Goal: Information Seeking & Learning: Learn about a topic

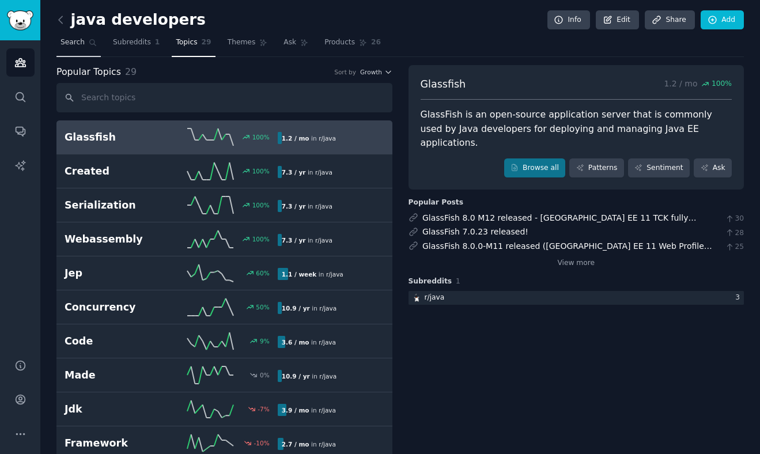
click at [83, 40] on span "Search" at bounding box center [73, 42] width 24 height 10
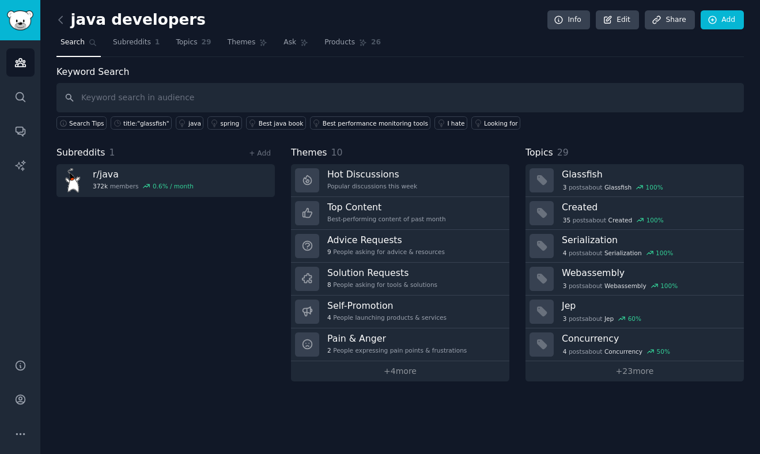
click at [55, 19] on div "java developers Info Edit Share Add Search Subreddits 1 Topics 29 Themes Ask Pr…" at bounding box center [400, 227] width 720 height 454
click at [210, 92] on input "text" at bounding box center [399, 97] width 687 height 29
click at [184, 50] on link "Topics 29" at bounding box center [193, 45] width 43 height 24
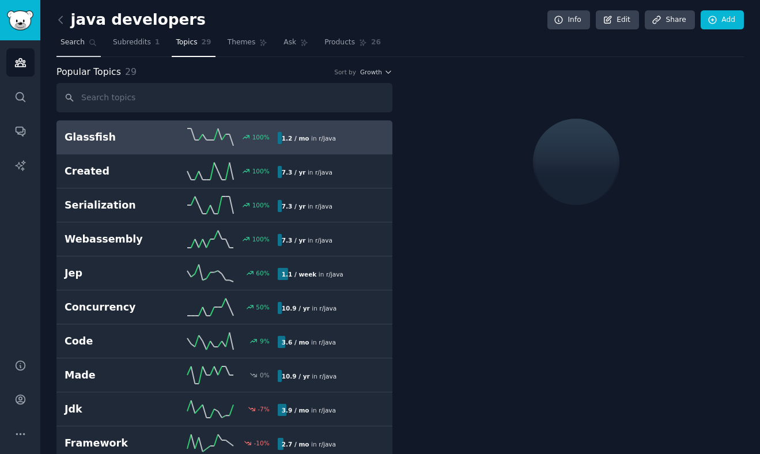
click at [75, 43] on span "Search" at bounding box center [73, 42] width 24 height 10
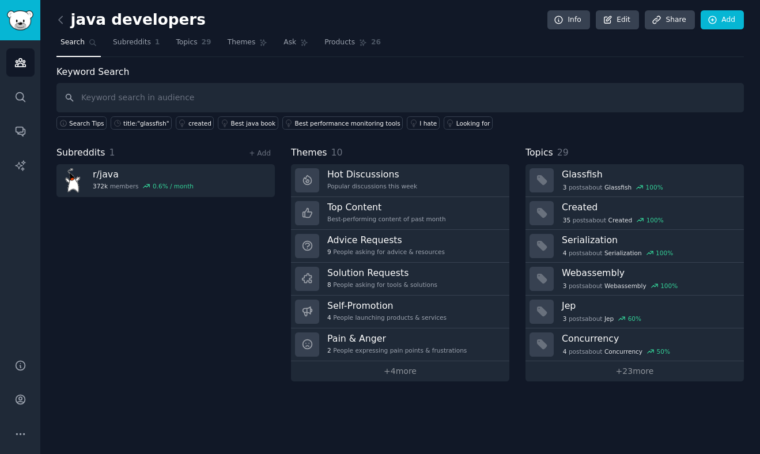
click at [139, 28] on h2 "java developers" at bounding box center [130, 20] width 149 height 18
click at [139, 42] on span "Subreddits" at bounding box center [132, 42] width 38 height 10
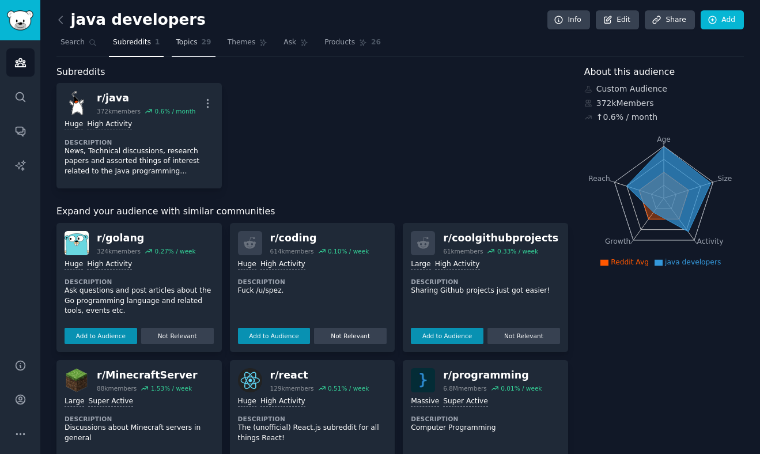
click at [204, 42] on span "29" at bounding box center [207, 42] width 10 height 10
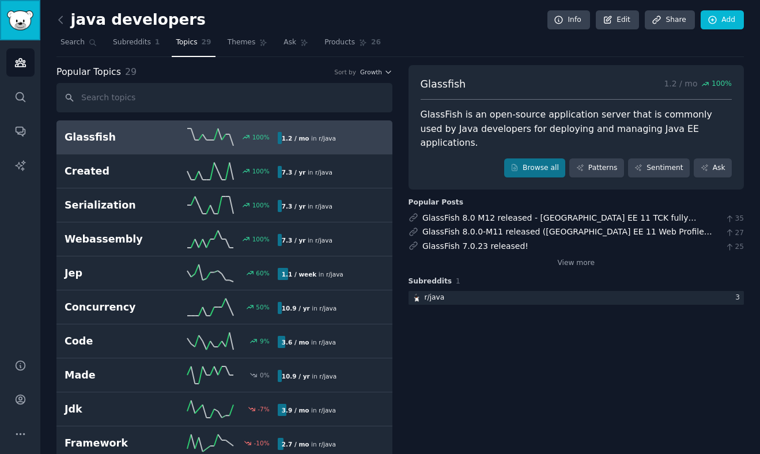
click at [34, 20] on link "Sidebar" at bounding box center [20, 20] width 40 height 40
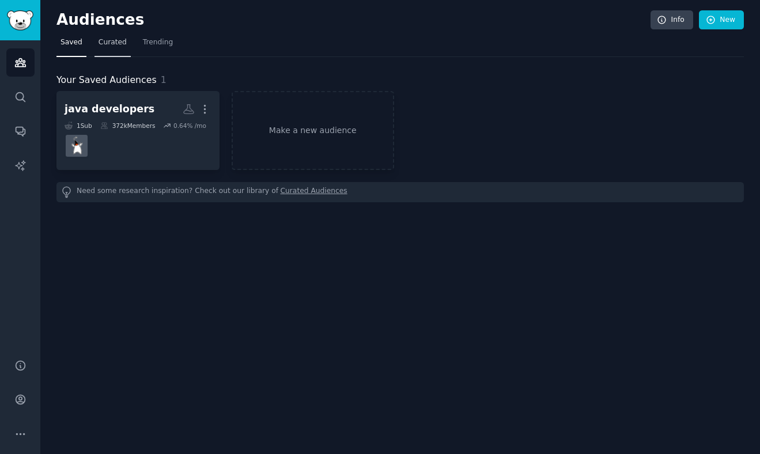
click at [112, 49] on link "Curated" at bounding box center [113, 45] width 36 height 24
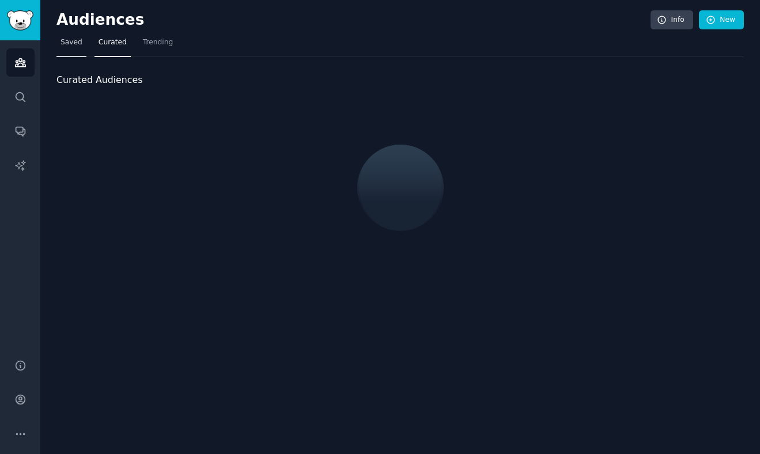
click at [73, 52] on link "Saved" at bounding box center [71, 45] width 30 height 24
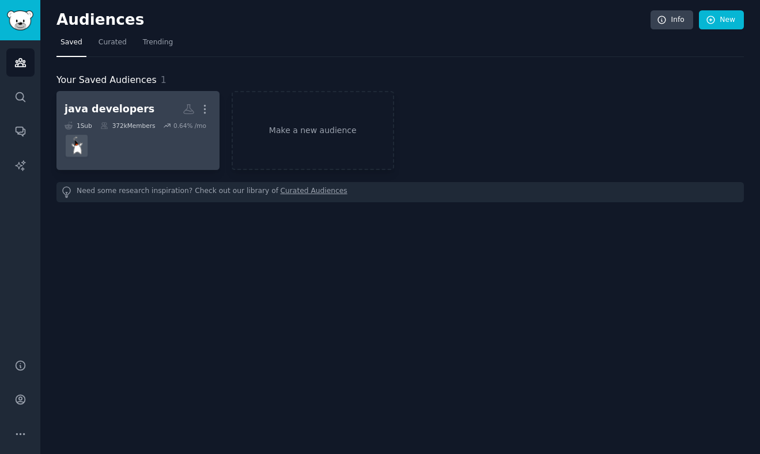
click at [144, 127] on div "372k Members" at bounding box center [127, 126] width 55 height 8
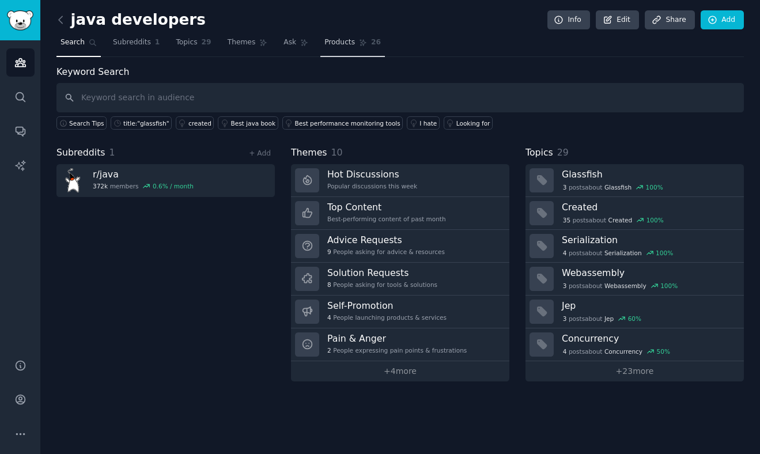
click at [339, 50] on link "Products 26" at bounding box center [352, 45] width 65 height 24
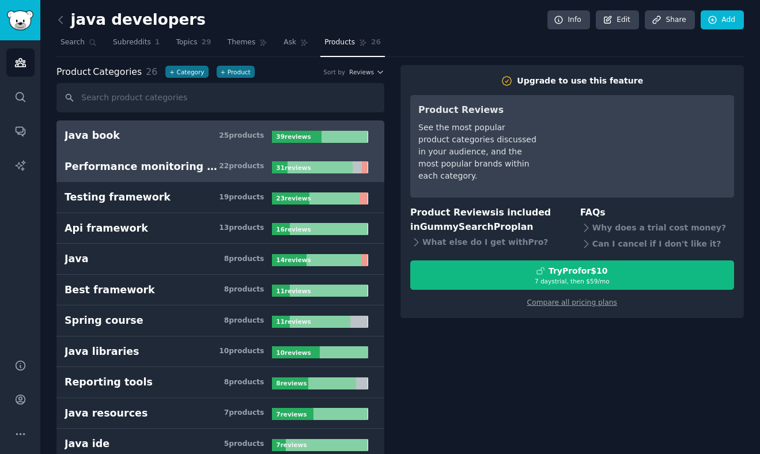
click at [184, 162] on div "Performance monitoring tools" at bounding box center [142, 167] width 154 height 14
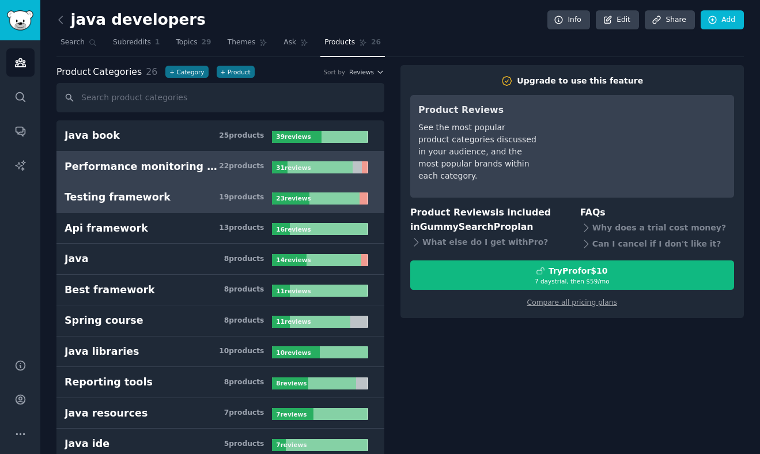
click at [188, 194] on h3 "Testing framework 19 product s" at bounding box center [168, 197] width 207 height 14
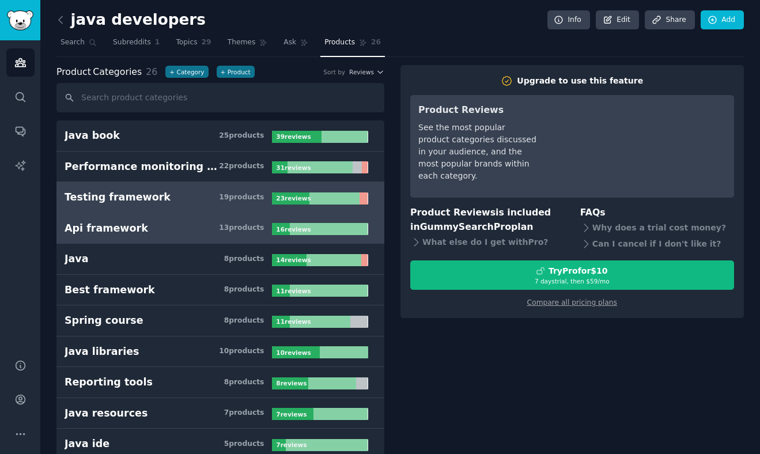
click at [196, 218] on link "Api framework 13 product s 16 review s" at bounding box center [220, 228] width 328 height 31
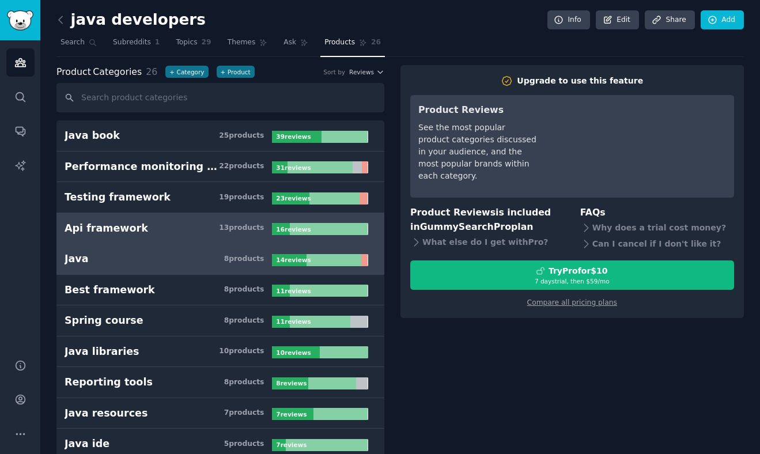
click at [213, 257] on h3 "Java 8 product s" at bounding box center [168, 259] width 207 height 14
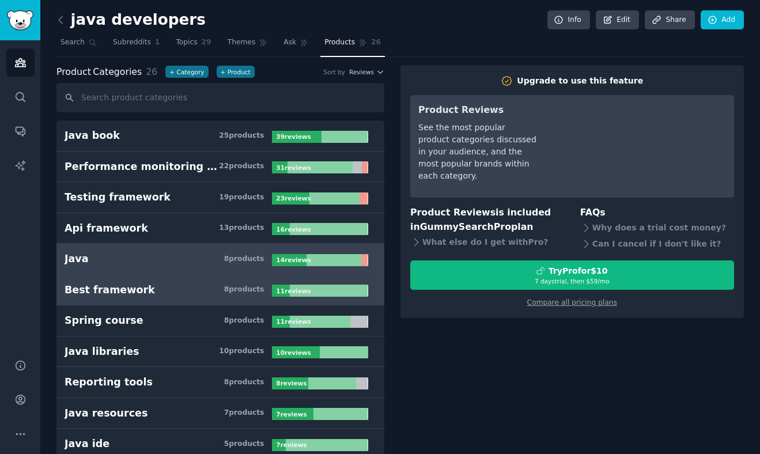
click at [238, 291] on div "8 product s" at bounding box center [244, 290] width 40 height 10
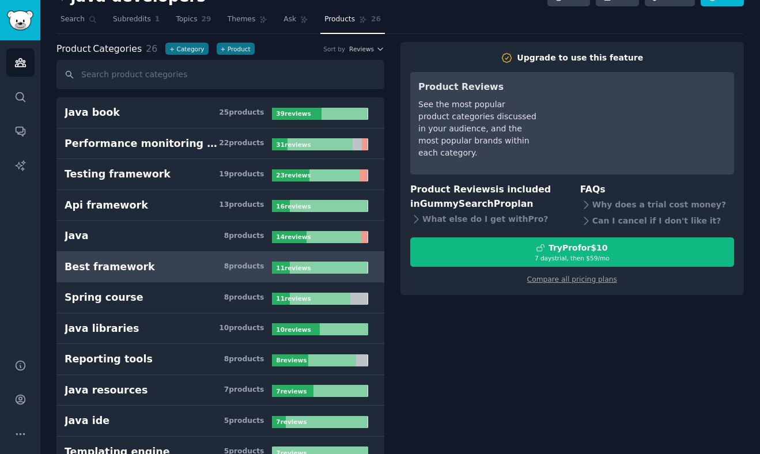
scroll to position [24, 0]
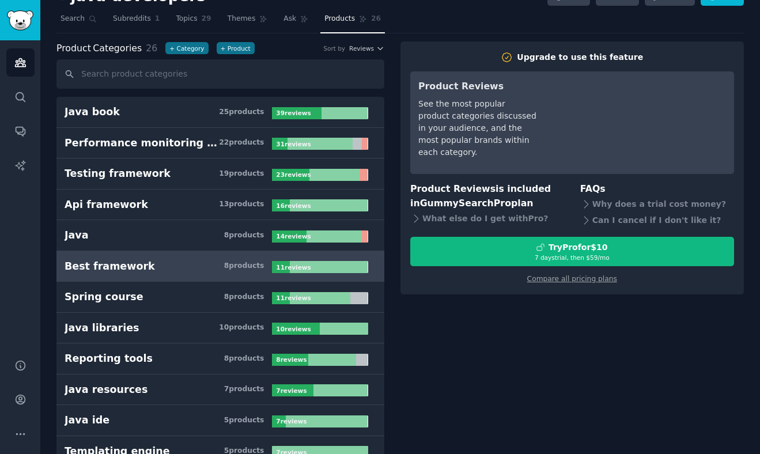
click at [244, 296] on div "8 product s" at bounding box center [244, 297] width 40 height 10
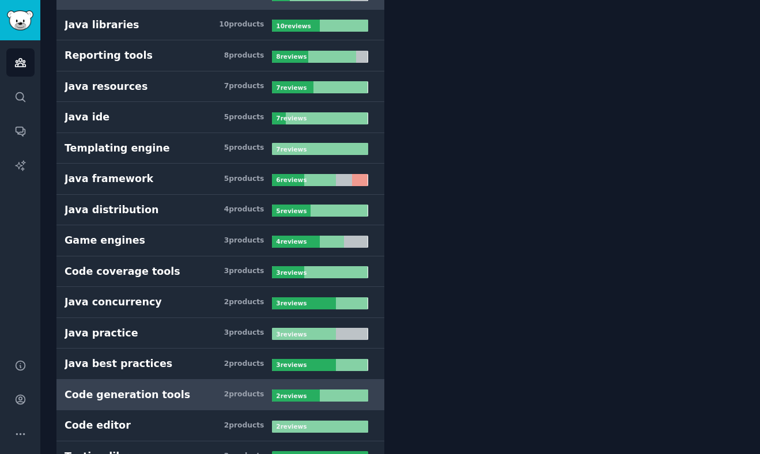
scroll to position [484, 0]
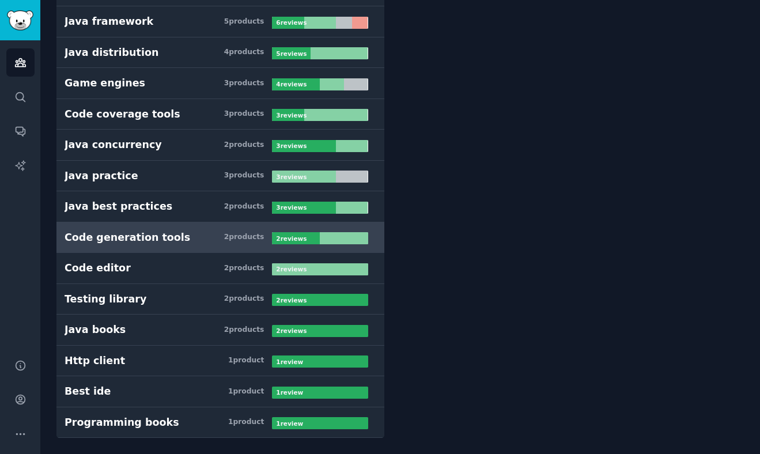
click at [176, 242] on h3 "Code generation tools 2 product s" at bounding box center [168, 238] width 207 height 14
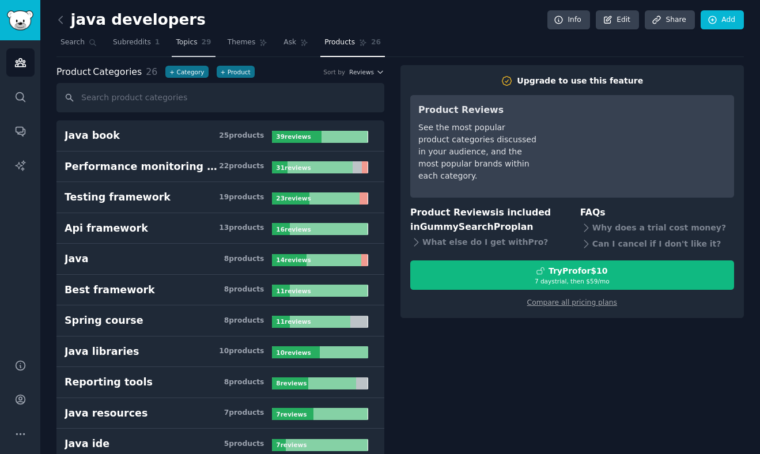
click at [184, 41] on span "Topics" at bounding box center [186, 42] width 21 height 10
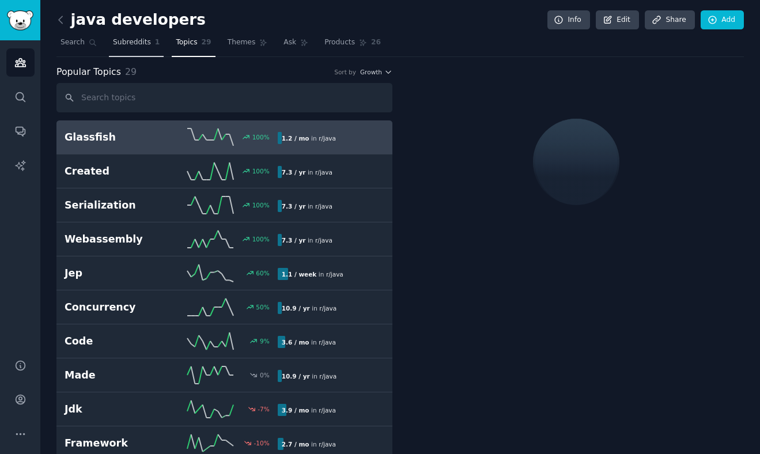
click at [134, 42] on span "Subreddits" at bounding box center [132, 42] width 38 height 10
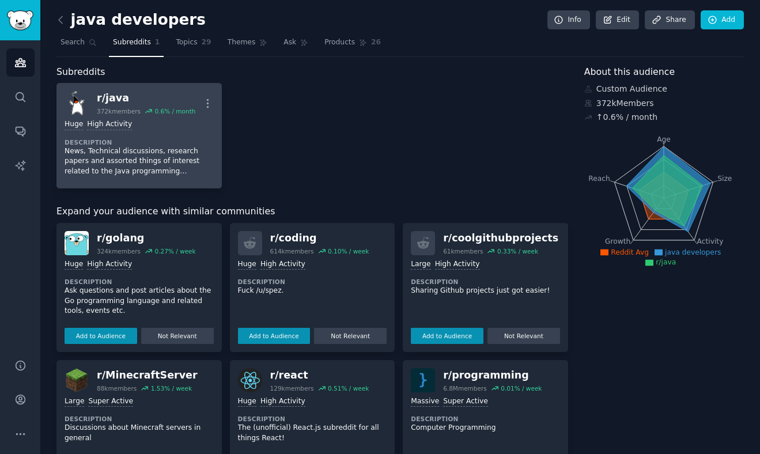
click at [175, 152] on p "News, Technical discussions, research papers and assorted things of interest re…" at bounding box center [139, 161] width 149 height 31
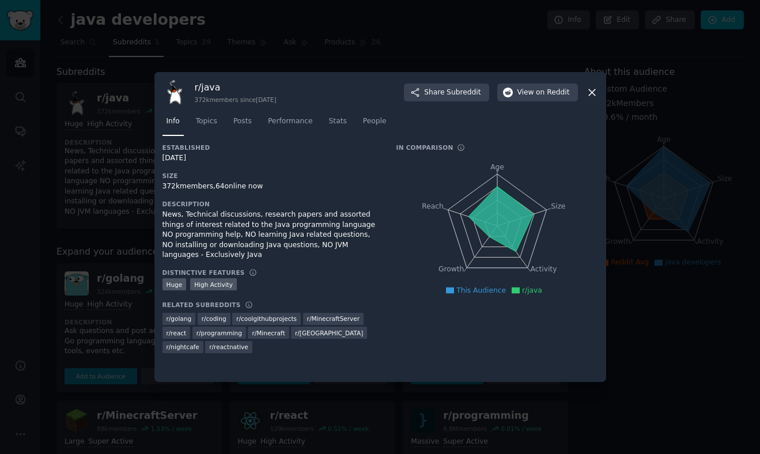
click at [82, 111] on div at bounding box center [380, 227] width 760 height 454
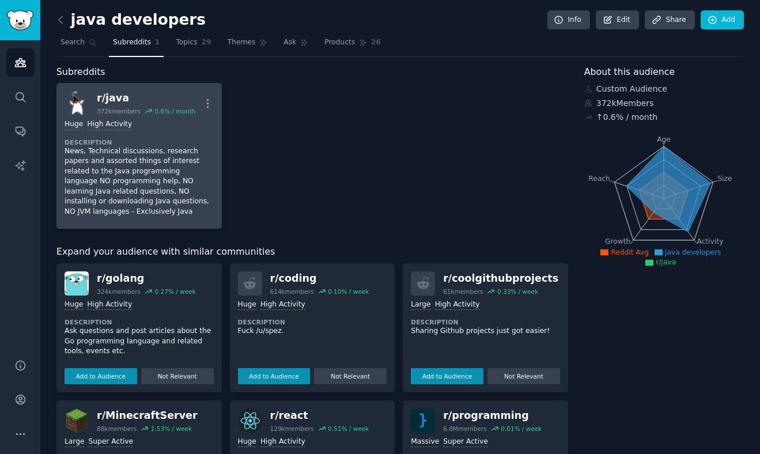
click at [190, 136] on div ">= 80th percentile for submissions / day Huge High Activity Description News, T…" at bounding box center [139, 167] width 149 height 105
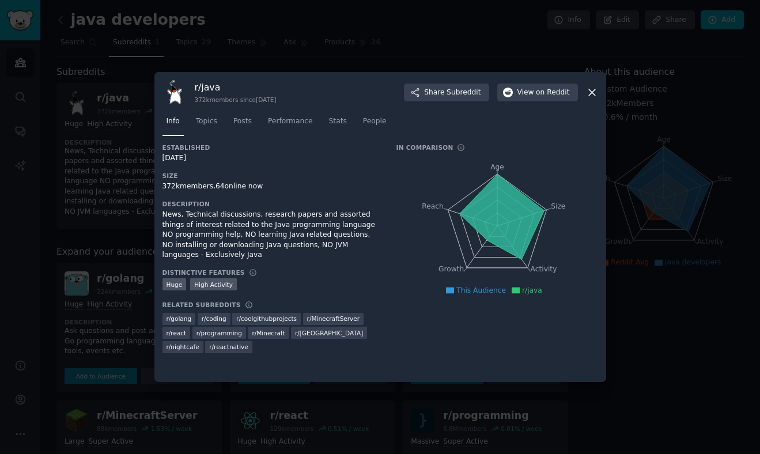
click at [191, 119] on nav "Info Topics Posts Performance Stats People" at bounding box center [381, 124] width 436 height 24
click at [192, 120] on link "Topics" at bounding box center [206, 124] width 29 height 24
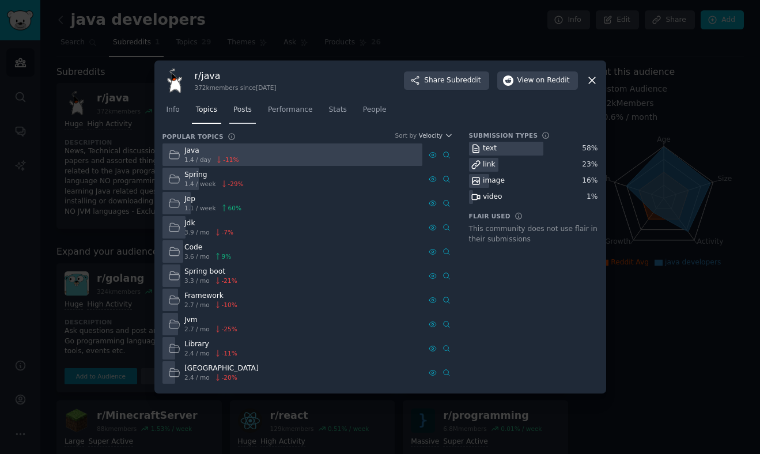
click at [252, 108] on span "Posts" at bounding box center [242, 110] width 18 height 10
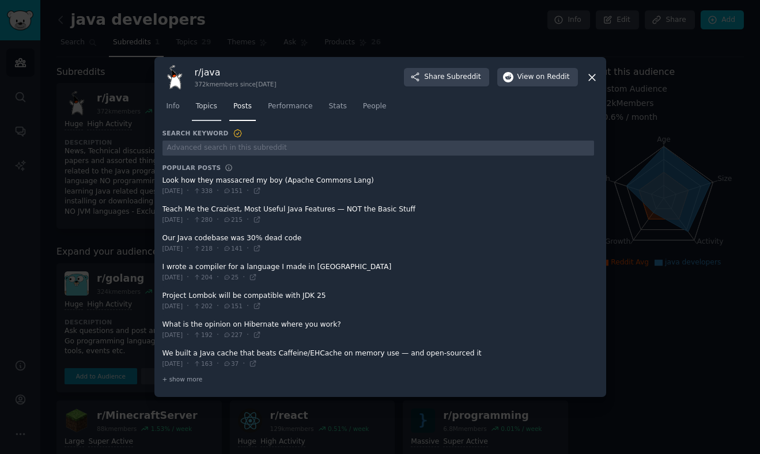
click at [210, 108] on span "Topics" at bounding box center [206, 106] width 21 height 10
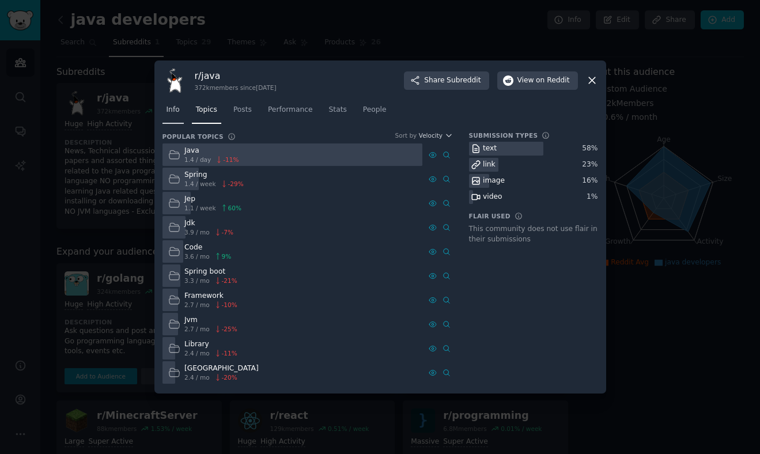
click at [172, 112] on span "Info" at bounding box center [173, 110] width 13 height 10
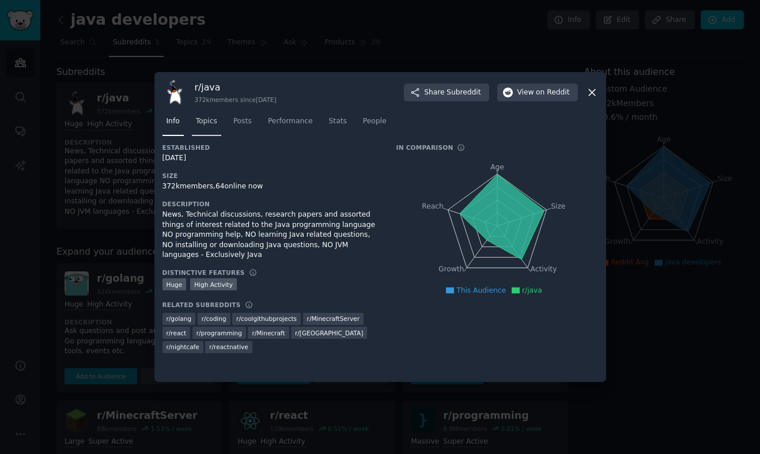
click at [205, 121] on span "Topics" at bounding box center [206, 121] width 21 height 10
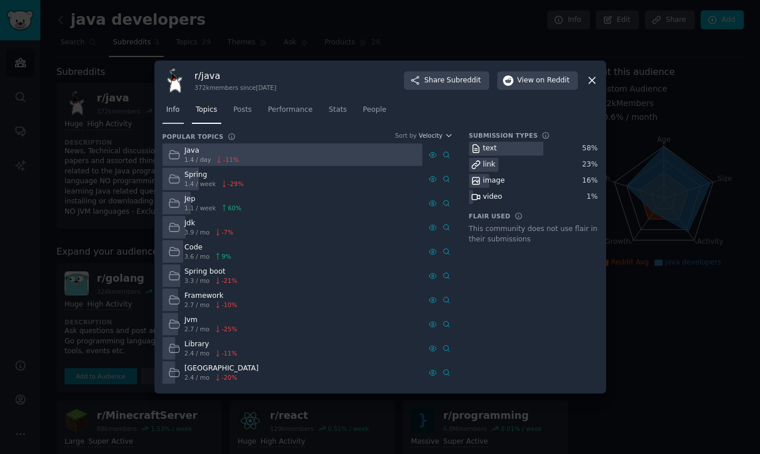
click at [169, 107] on span "Info" at bounding box center [173, 110] width 13 height 10
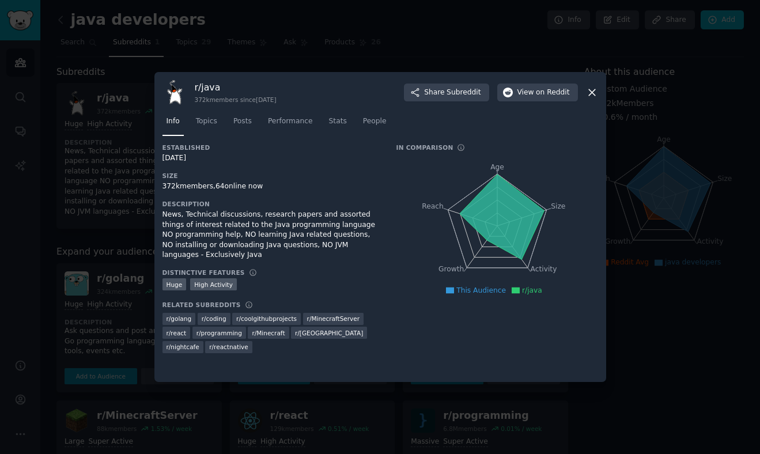
click at [646, 168] on div at bounding box center [380, 227] width 760 height 454
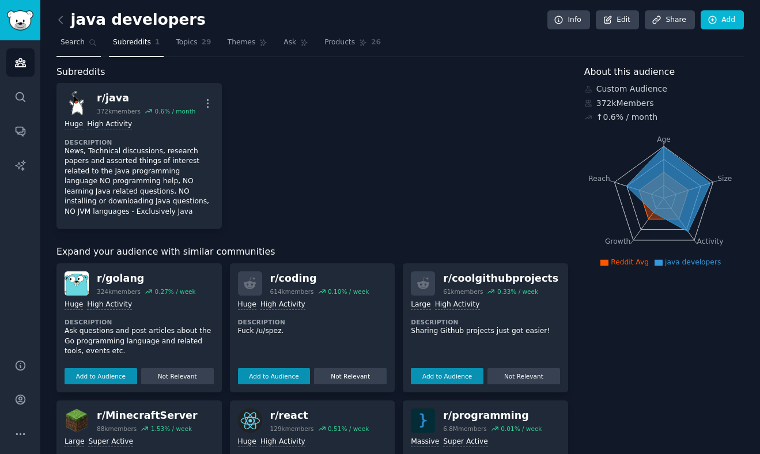
click at [80, 36] on link "Search" at bounding box center [78, 45] width 44 height 24
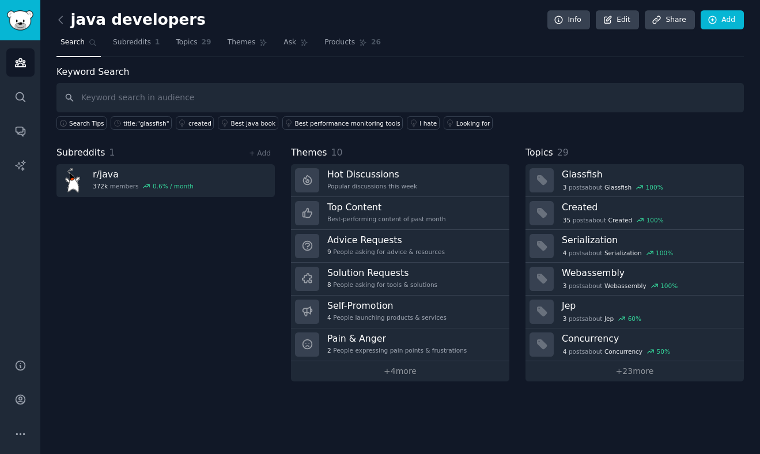
click at [235, 89] on input "text" at bounding box center [399, 97] width 687 height 29
click at [21, 98] on icon "Sidebar" at bounding box center [20, 97] width 12 height 12
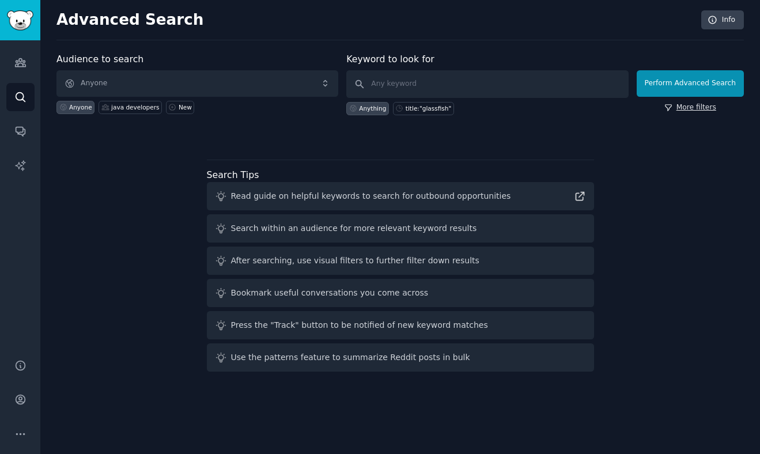
click at [713, 112] on link "More filters" at bounding box center [690, 108] width 52 height 10
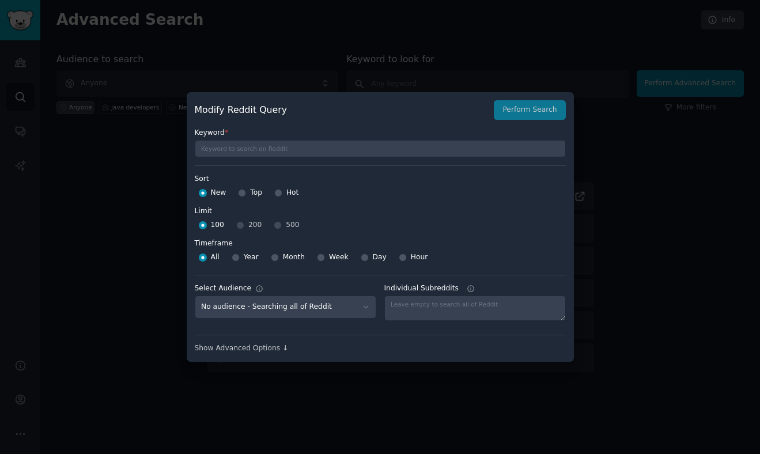
click at [670, 177] on div at bounding box center [380, 227] width 760 height 454
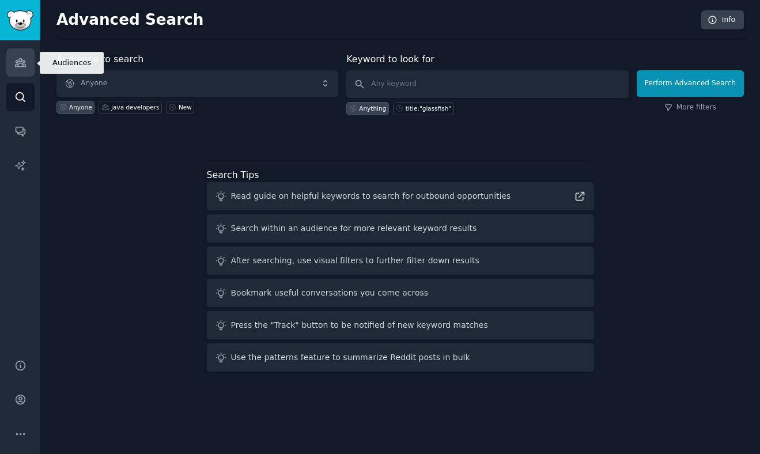
click at [28, 58] on link "Audiences" at bounding box center [20, 62] width 28 height 28
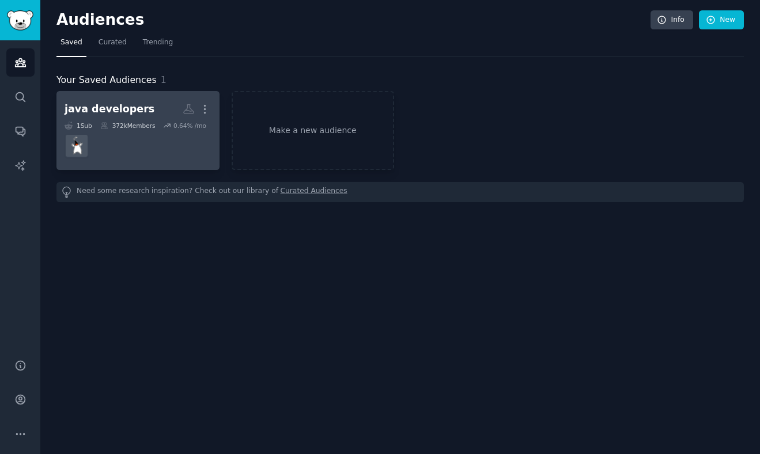
click at [153, 145] on dd at bounding box center [138, 146] width 147 height 32
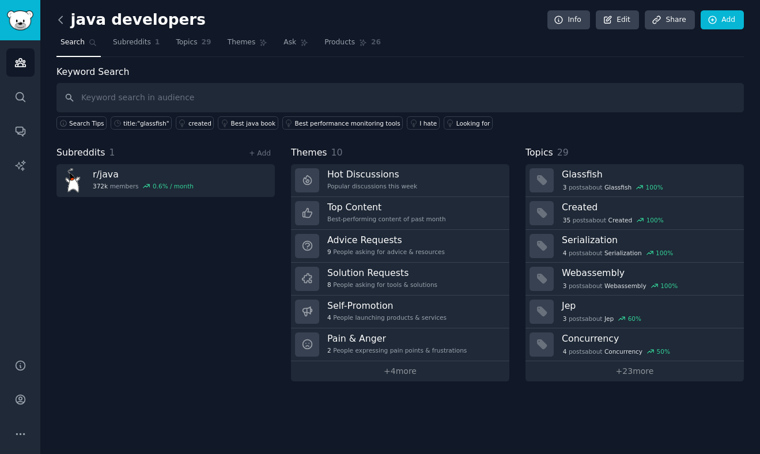
click at [61, 17] on icon at bounding box center [60, 19] width 3 height 7
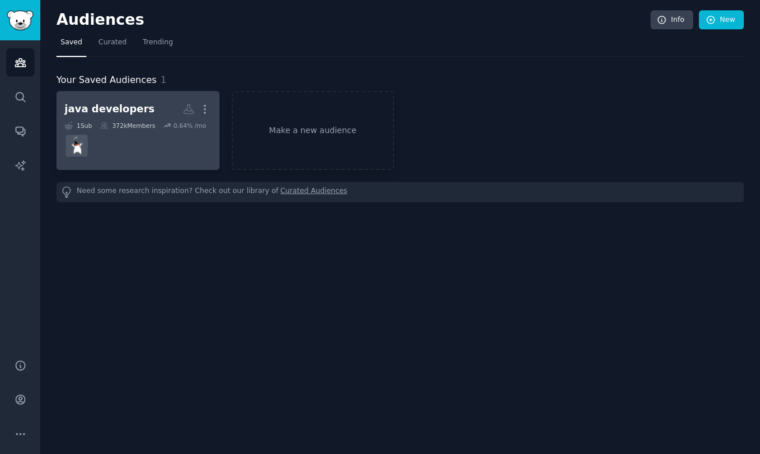
click at [124, 114] on div "java developers" at bounding box center [110, 109] width 90 height 14
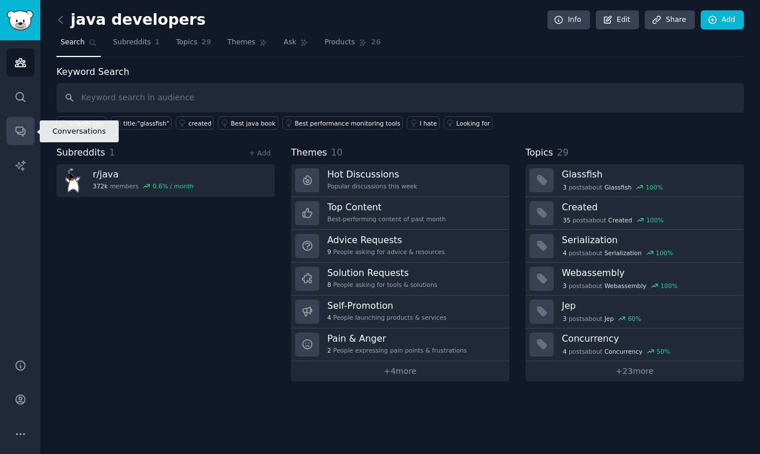
click at [18, 138] on link "Conversations" at bounding box center [20, 131] width 28 height 28
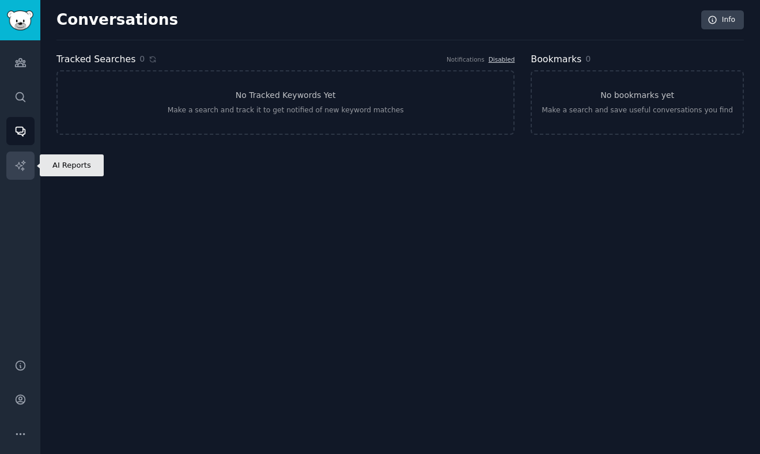
click at [17, 169] on icon "Sidebar" at bounding box center [20, 166] width 12 height 12
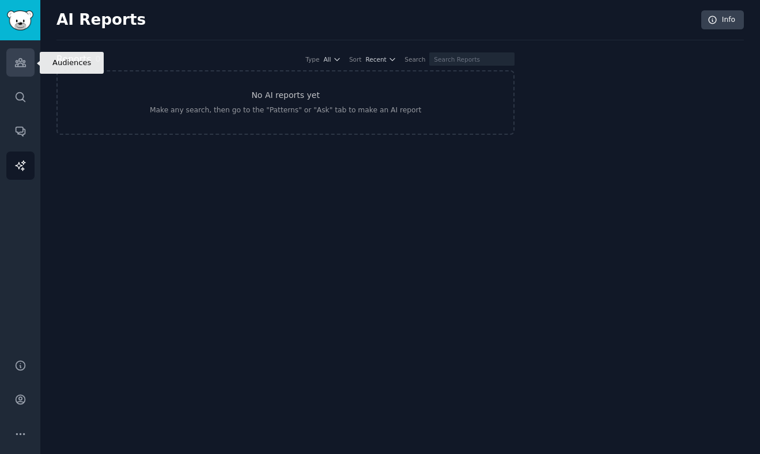
click at [8, 71] on link "Audiences" at bounding box center [20, 62] width 28 height 28
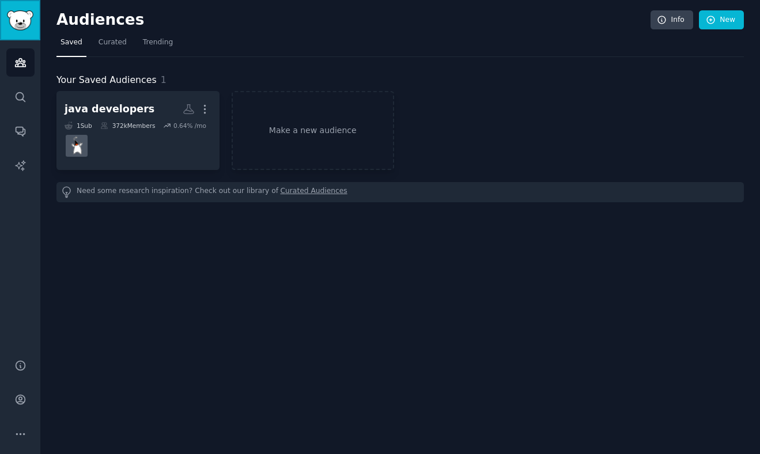
click at [33, 17] on img "Sidebar" at bounding box center [20, 20] width 27 height 20
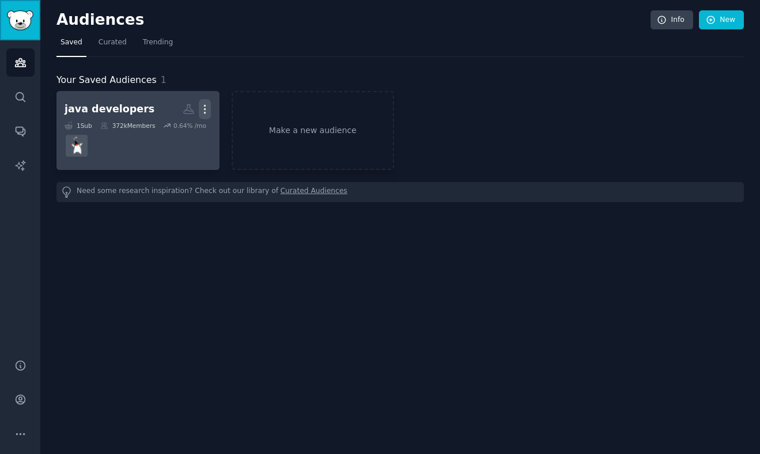
click at [203, 109] on icon "button" at bounding box center [205, 109] width 12 height 12
click at [172, 133] on p "Delete" at bounding box center [173, 133] width 27 height 12
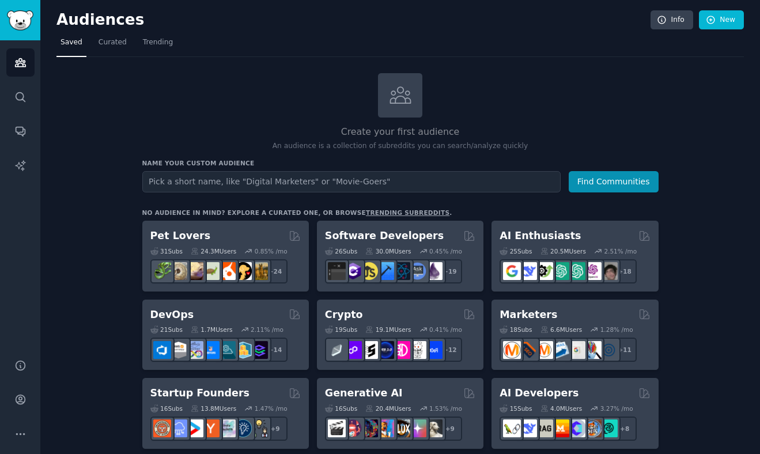
click at [229, 183] on input "text" at bounding box center [351, 181] width 418 height 21
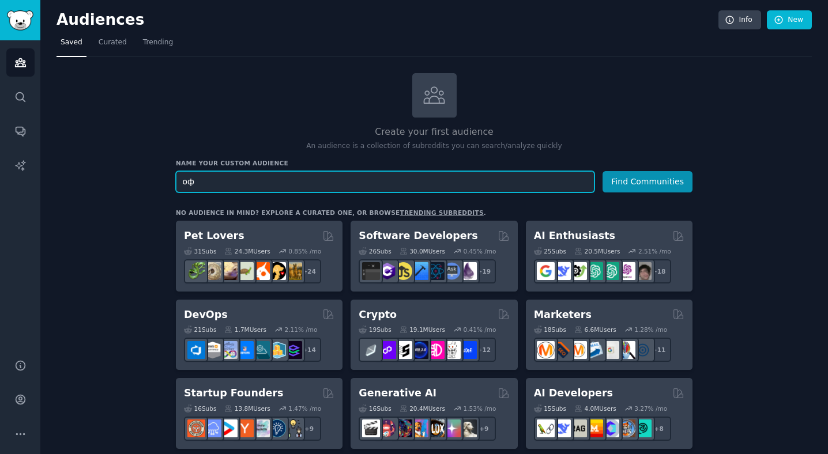
type input "о"
type input "java"
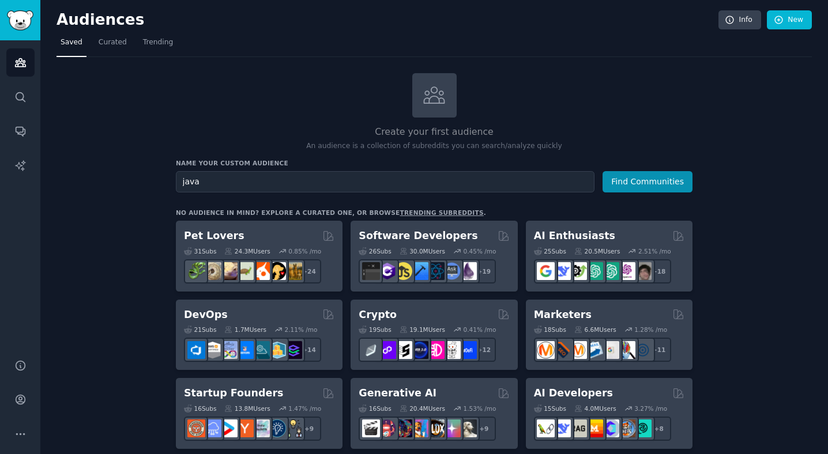
click at [536, 101] on div "Create your first audience An audience is a collection of subreddits you can se…" at bounding box center [434, 112] width 516 height 78
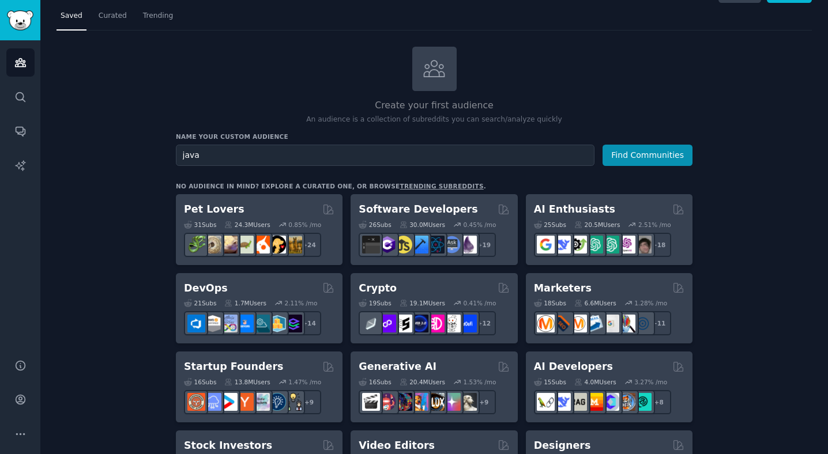
scroll to position [28, 0]
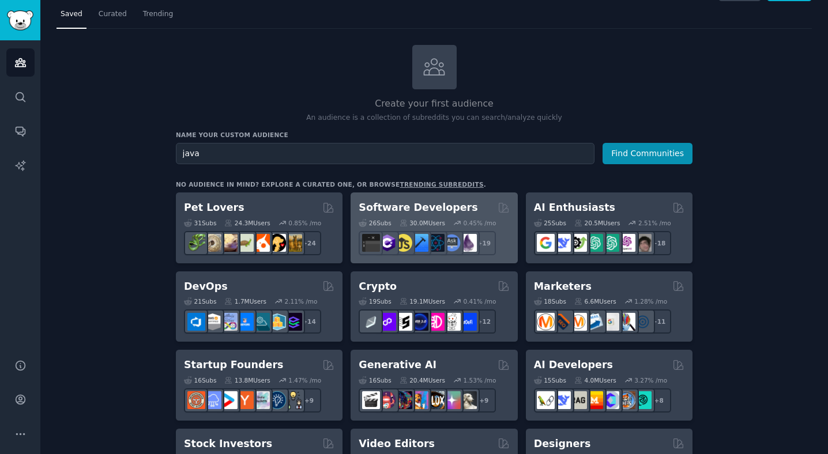
click at [440, 218] on div "26 Sub s 30.0M Users 0.45 % /mo r/reactnative + 19" at bounding box center [433, 235] width 150 height 40
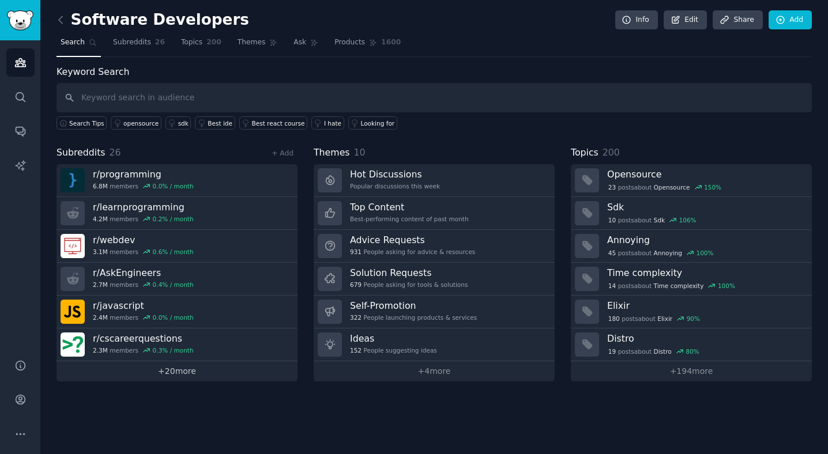
click at [187, 371] on link "+ 20 more" at bounding box center [176, 371] width 241 height 20
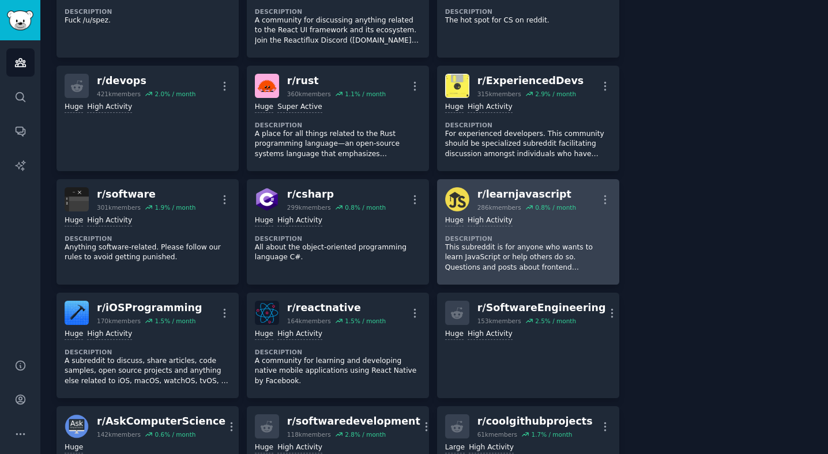
scroll to position [458, 0]
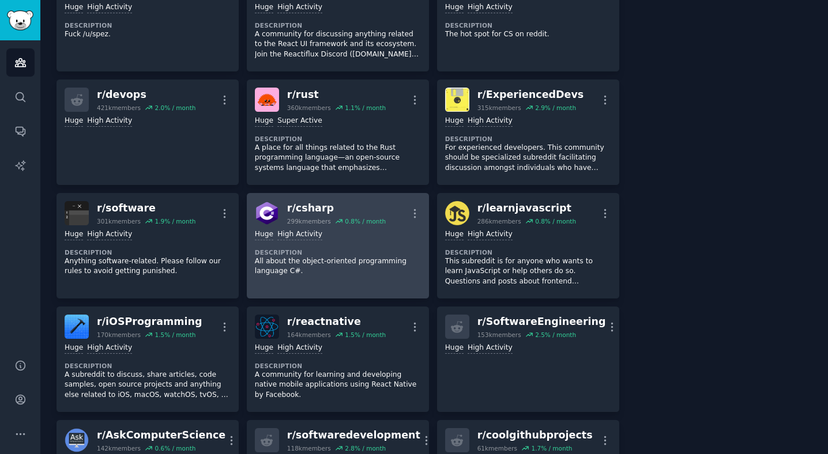
click at [351, 239] on div "Huge High Activity" at bounding box center [338, 234] width 166 height 11
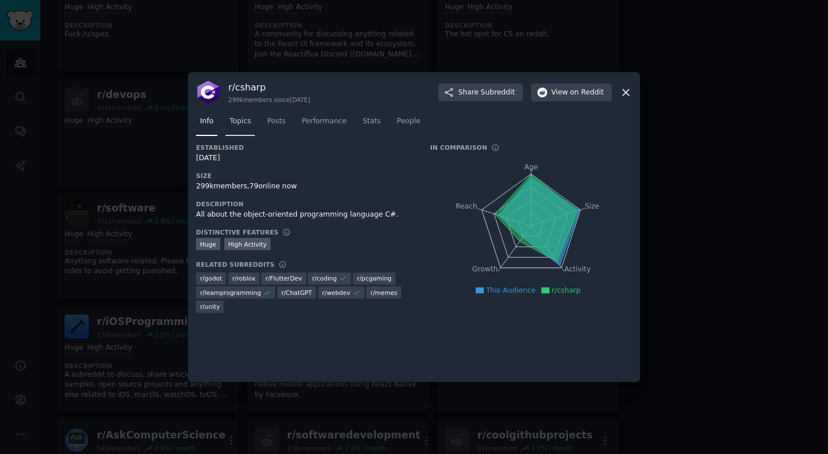
click at [252, 126] on link "Topics" at bounding box center [239, 124] width 29 height 24
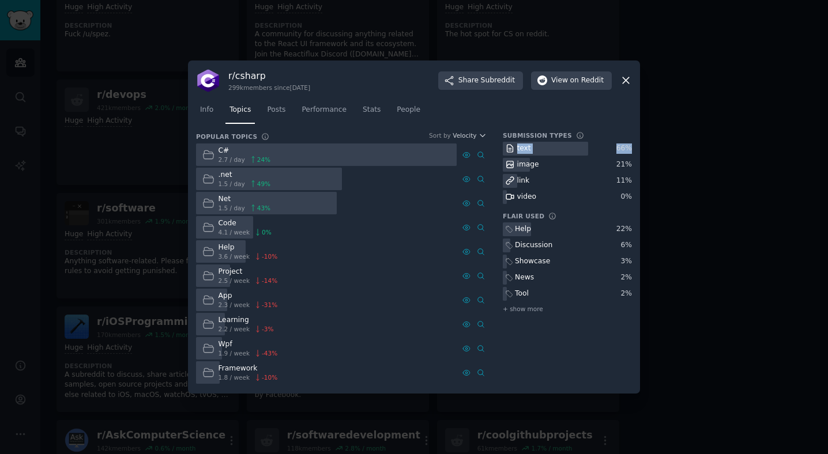
drag, startPoint x: 505, startPoint y: 147, endPoint x: 579, endPoint y: 218, distance: 102.7
click at [572, 181] on div "text 66 % image 21 % link 11 % video 0 %" at bounding box center [566, 173] width 129 height 63
click at [565, 178] on div "link" at bounding box center [566, 181] width 129 height 14
drag, startPoint x: 524, startPoint y: 179, endPoint x: 504, endPoint y: 180, distance: 20.2
click at [524, 179] on div "link" at bounding box center [566, 181] width 129 height 14
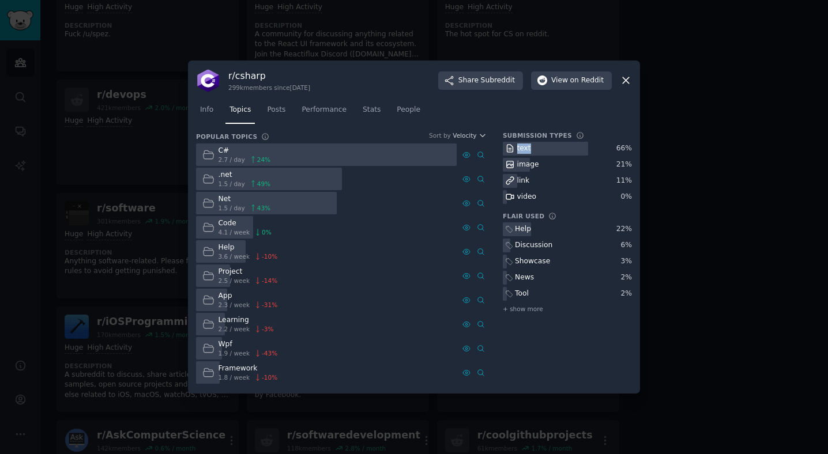
drag, startPoint x: 530, startPoint y: 145, endPoint x: 533, endPoint y: 150, distance: 5.9
click at [533, 150] on div "text" at bounding box center [566, 149] width 129 height 14
click at [286, 116] on link "Posts" at bounding box center [276, 113] width 27 height 24
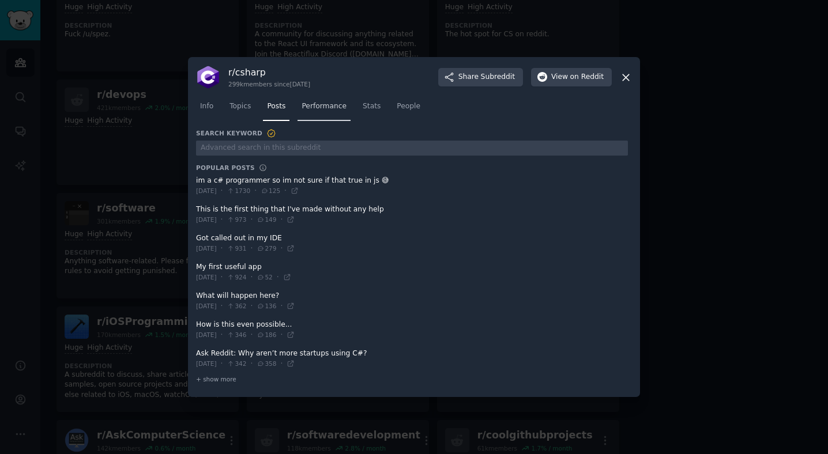
click at [330, 111] on span "Performance" at bounding box center [323, 106] width 45 height 10
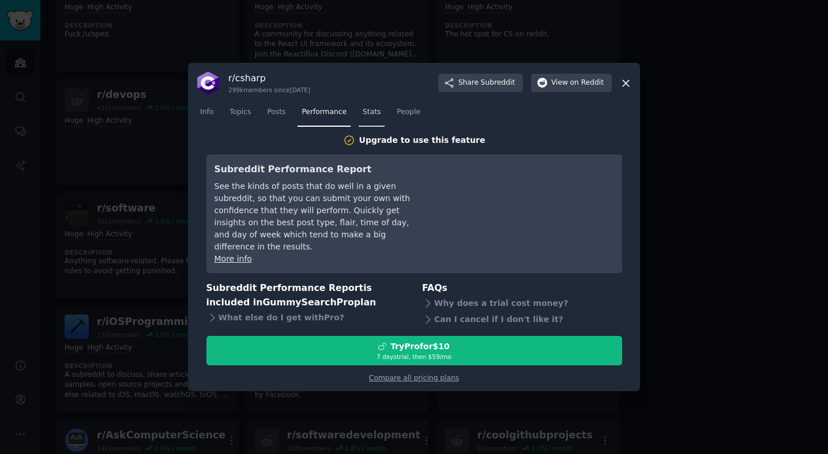
click at [379, 111] on link "Stats" at bounding box center [371, 115] width 26 height 24
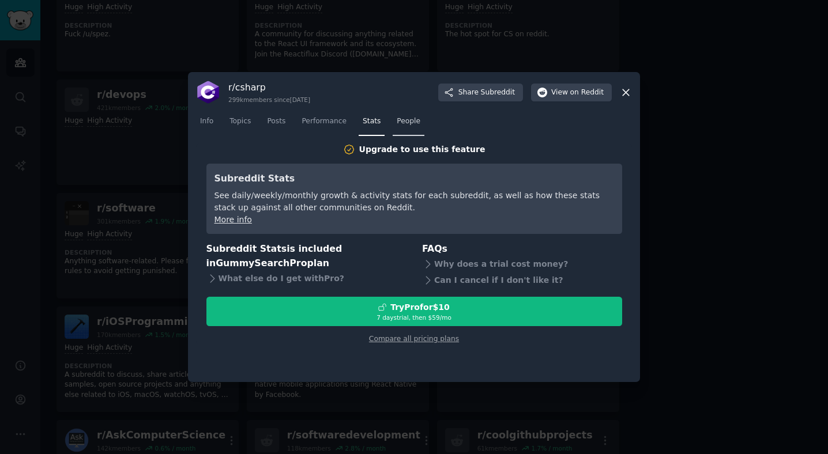
click at [417, 124] on span "People" at bounding box center [408, 121] width 24 height 10
click at [236, 132] on link "Topics" at bounding box center [239, 124] width 29 height 24
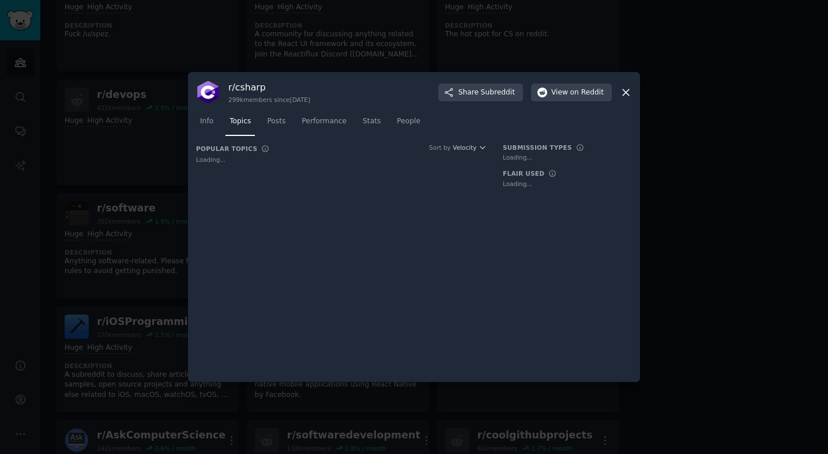
click at [335, 48] on div at bounding box center [414, 227] width 828 height 454
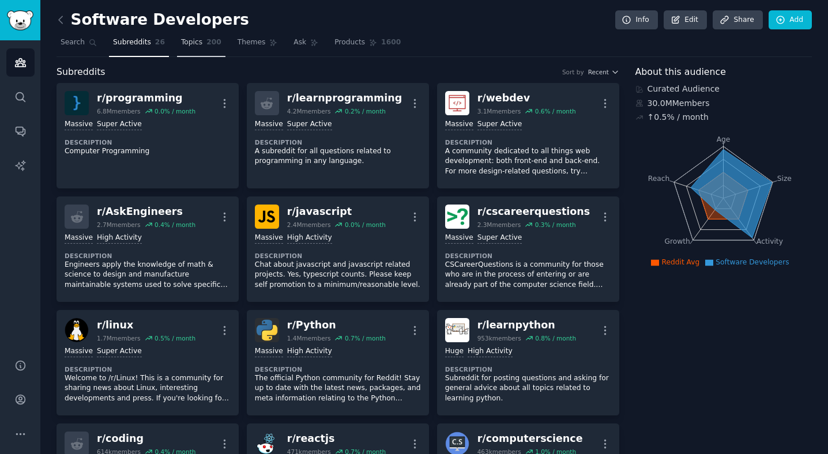
click at [188, 42] on span "Topics" at bounding box center [191, 42] width 21 height 10
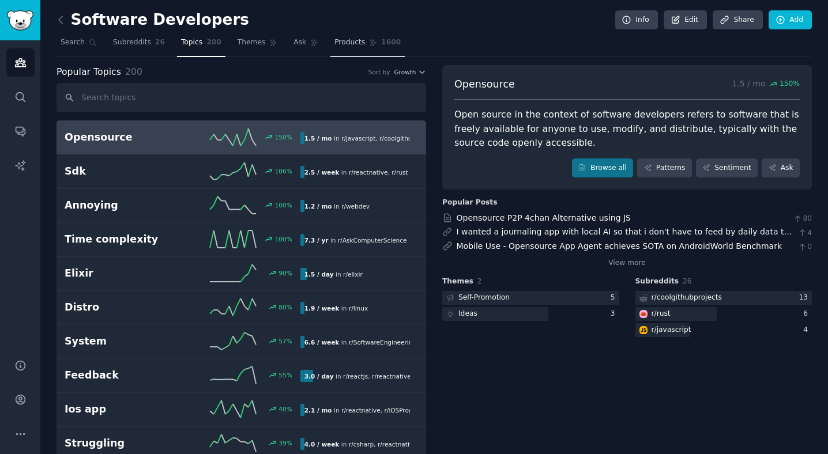
click at [383, 43] on span "1600" at bounding box center [391, 42] width 20 height 10
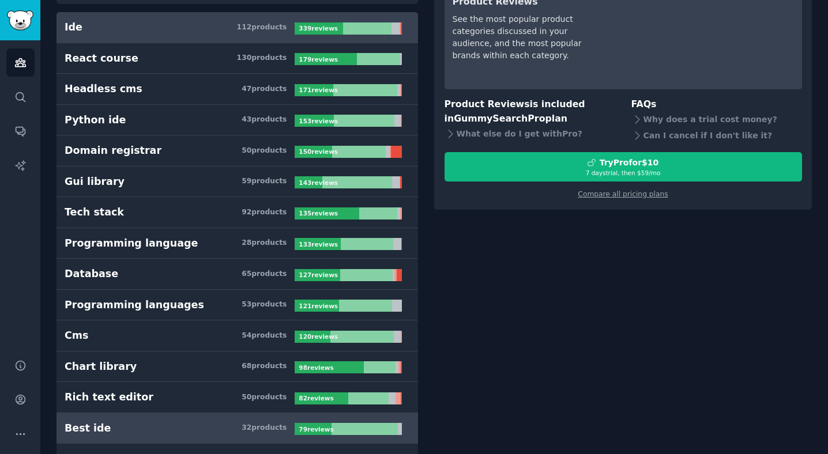
scroll to position [214, 0]
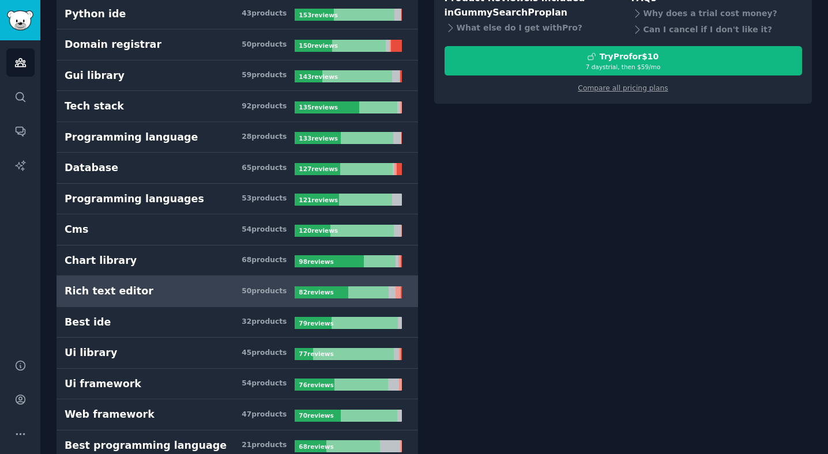
click at [118, 292] on div "Rich text editor" at bounding box center [109, 291] width 89 height 14
click at [324, 285] on div "Rich text editor 50 product s 82 review s" at bounding box center [237, 291] width 345 height 14
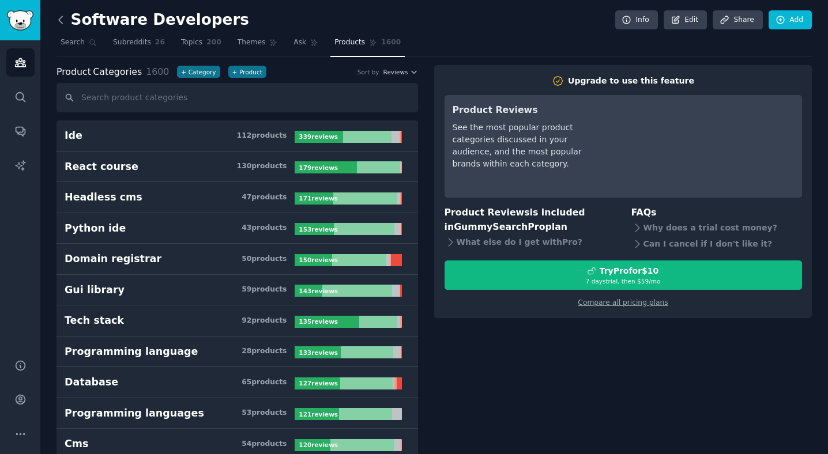
click at [59, 20] on icon at bounding box center [60, 19] width 3 height 7
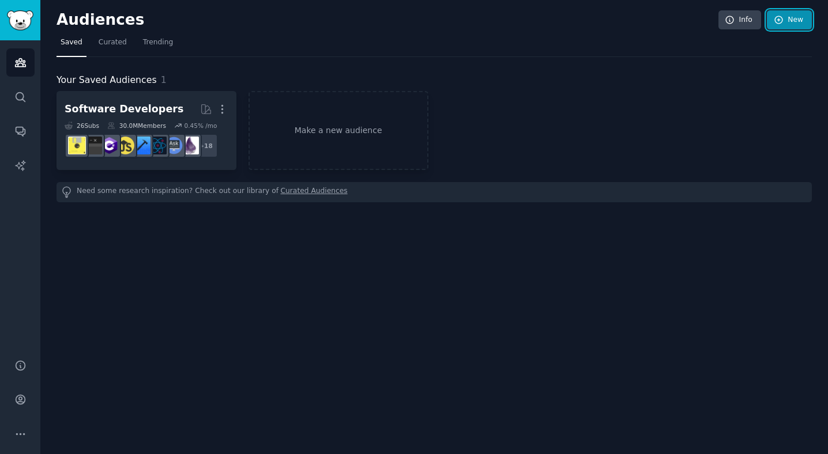
click at [760, 22] on icon at bounding box center [778, 20] width 10 height 10
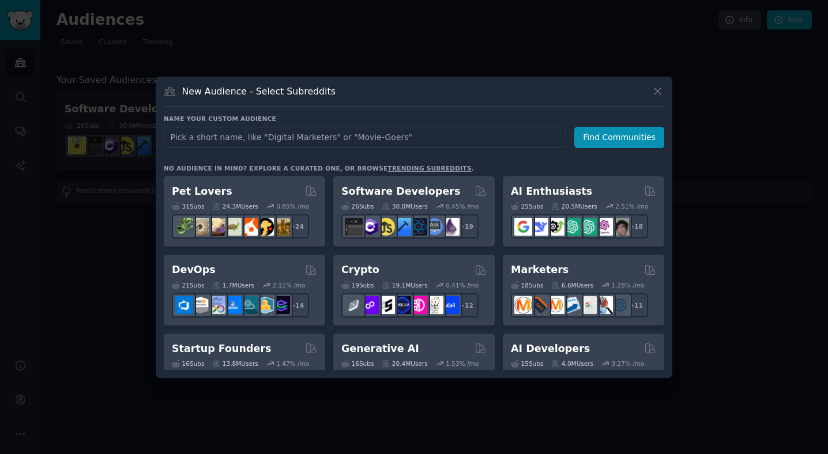
click at [319, 138] on input "text" at bounding box center [365, 137] width 402 height 21
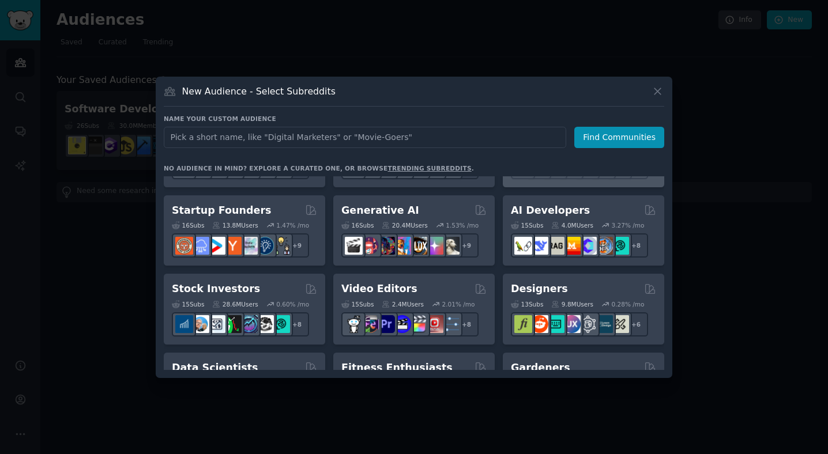
scroll to position [170, 0]
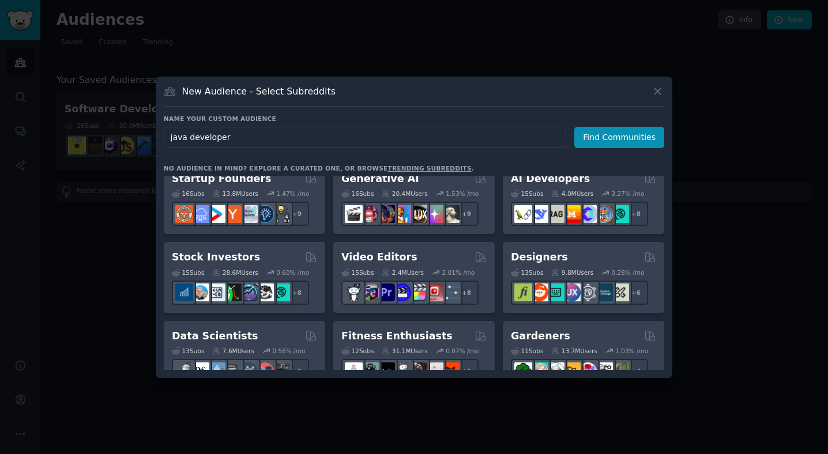
type input "java developers"
click button "Find Communities" at bounding box center [619, 137] width 90 height 21
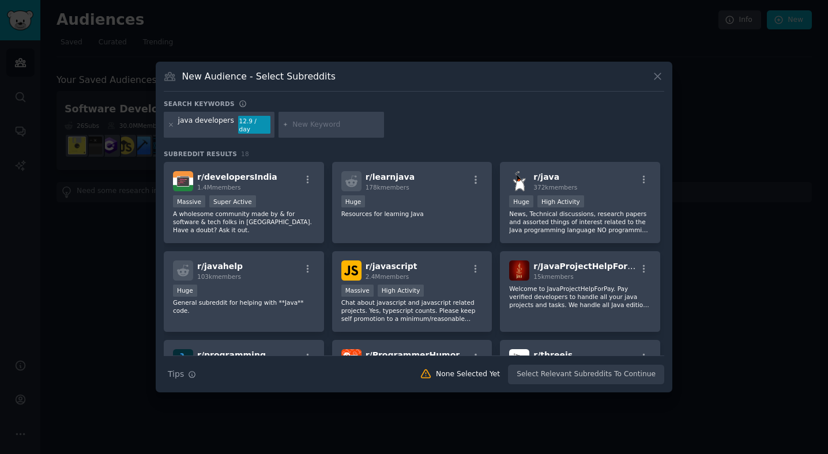
click at [307, 126] on input "text" at bounding box center [336, 125] width 88 height 10
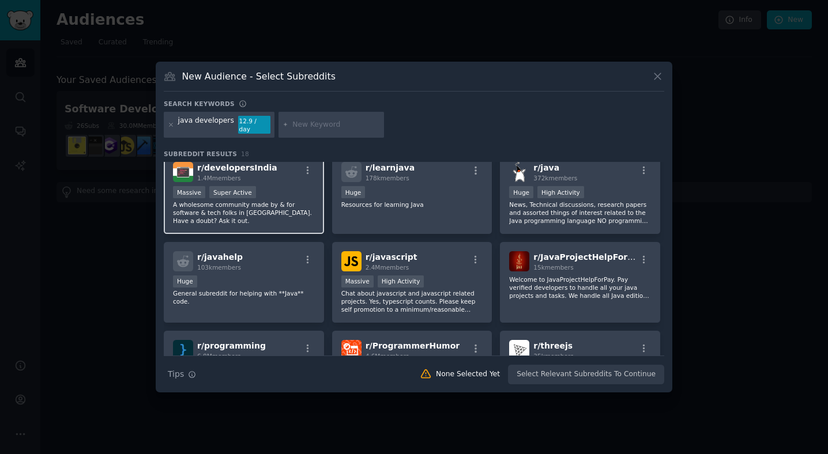
scroll to position [12, 0]
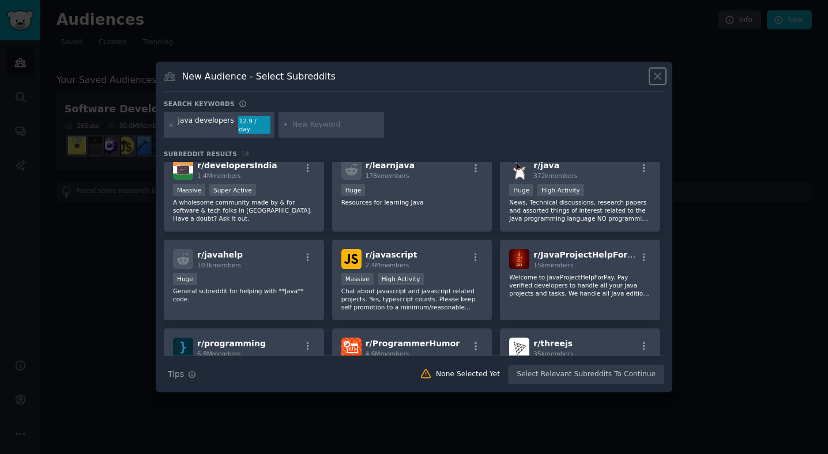
click at [658, 80] on icon at bounding box center [657, 76] width 6 height 6
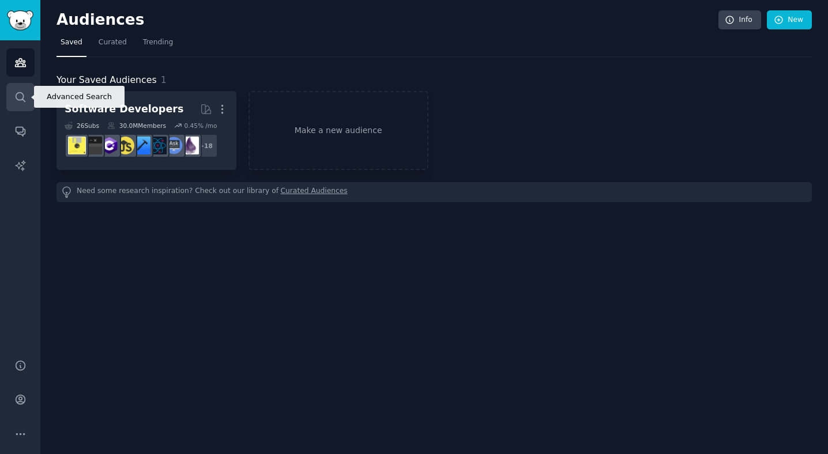
click at [9, 107] on link "Search" at bounding box center [20, 97] width 28 height 28
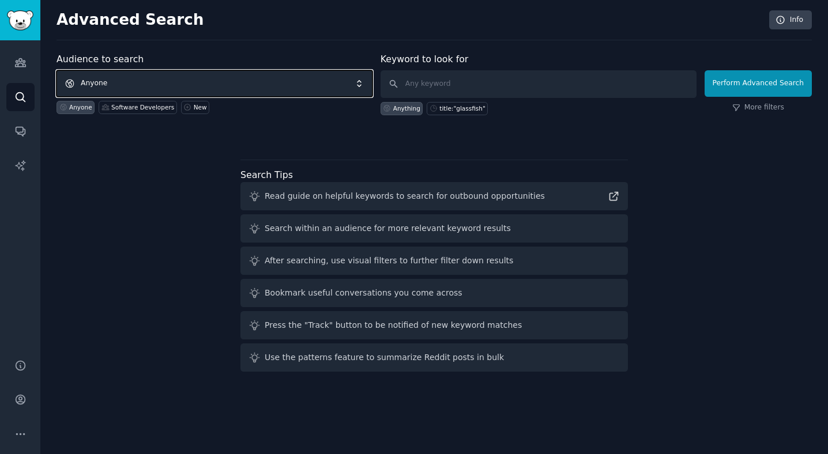
click at [275, 80] on span "Anyone" at bounding box center [214, 83] width 316 height 27
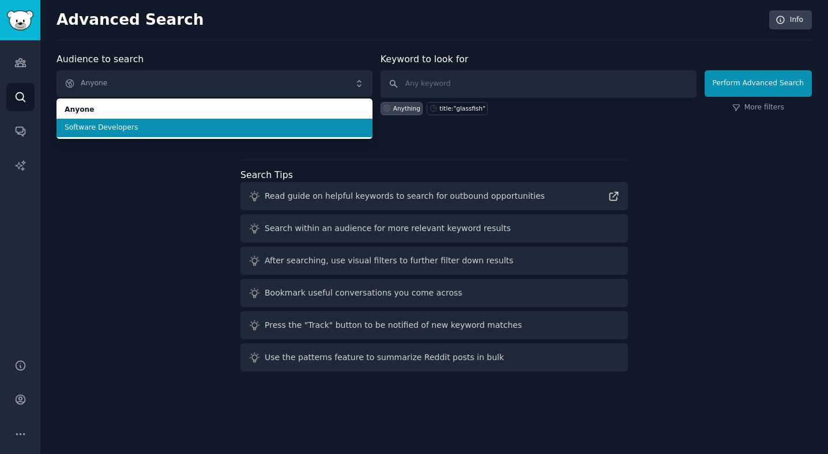
click at [256, 128] on span "Software Developers" at bounding box center [215, 128] width 300 height 10
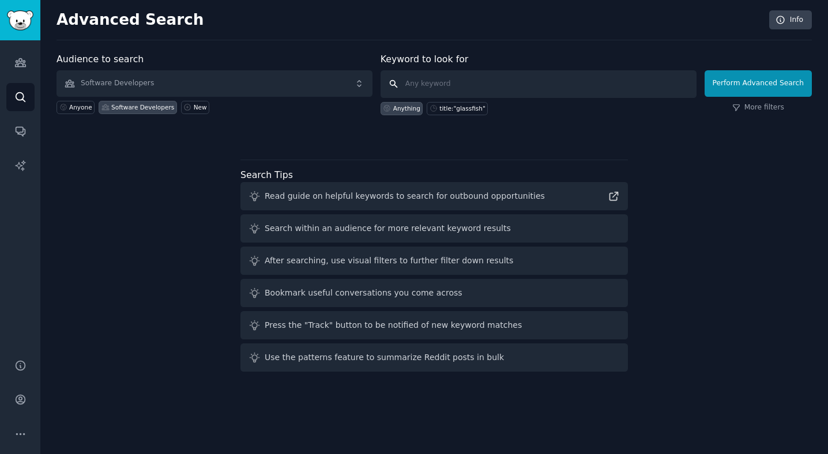
click at [463, 82] on input "text" at bounding box center [538, 84] width 316 height 28
type input "wpf"
click button "Perform Advanced Search" at bounding box center [757, 83] width 107 height 27
click at [760, 108] on link "More filters" at bounding box center [758, 108] width 52 height 10
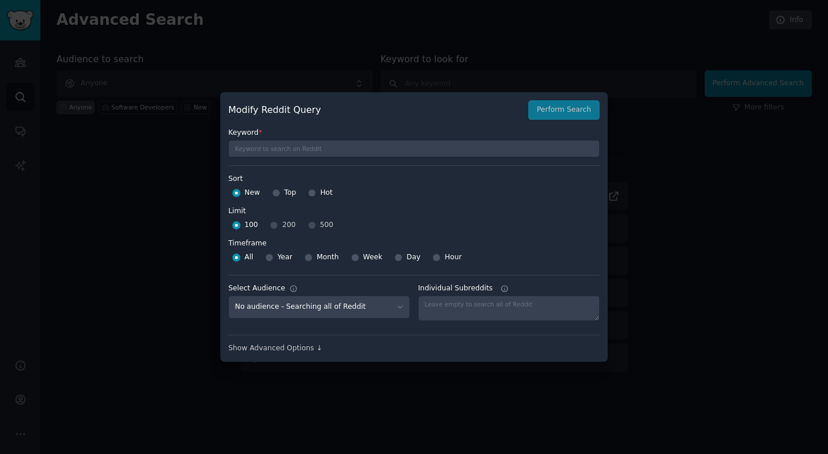
click at [392, 40] on div at bounding box center [414, 227] width 828 height 454
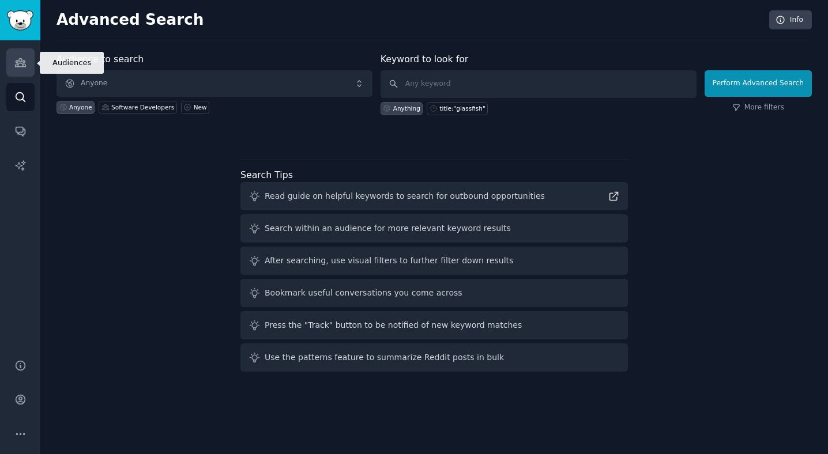
click at [25, 62] on icon "Sidebar" at bounding box center [20, 62] width 12 height 12
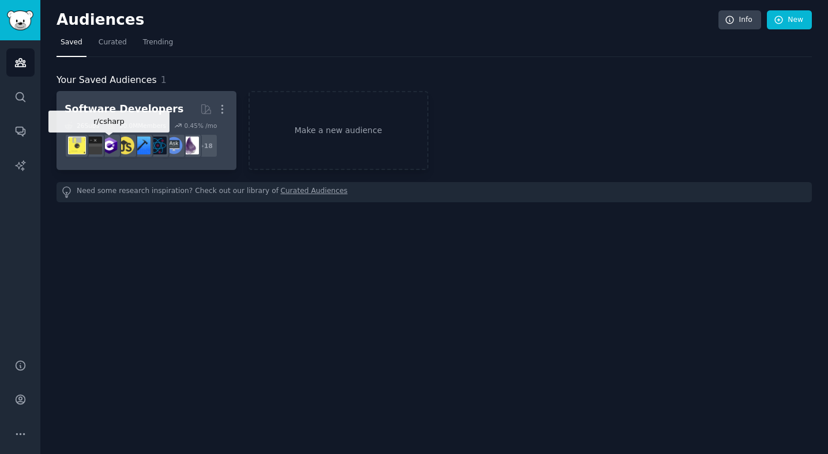
click at [118, 153] on div at bounding box center [109, 146] width 24 height 24
click at [153, 100] on h2 "Software Developers More" at bounding box center [147, 109] width 164 height 20
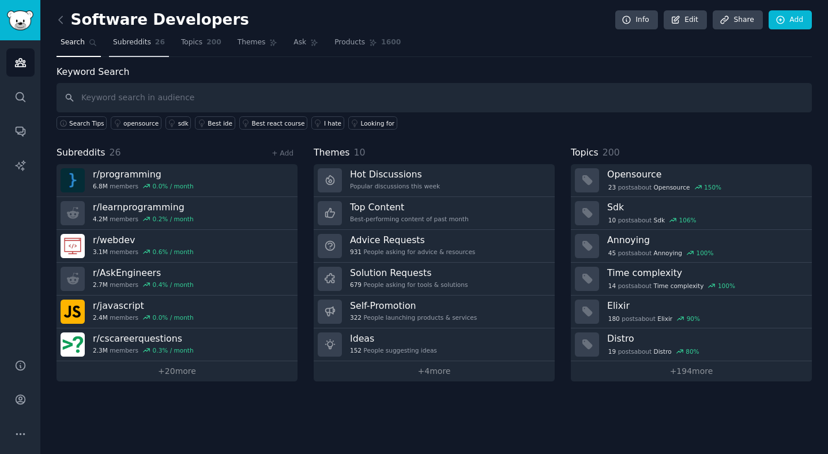
click at [146, 44] on span "Subreddits" at bounding box center [132, 42] width 38 height 10
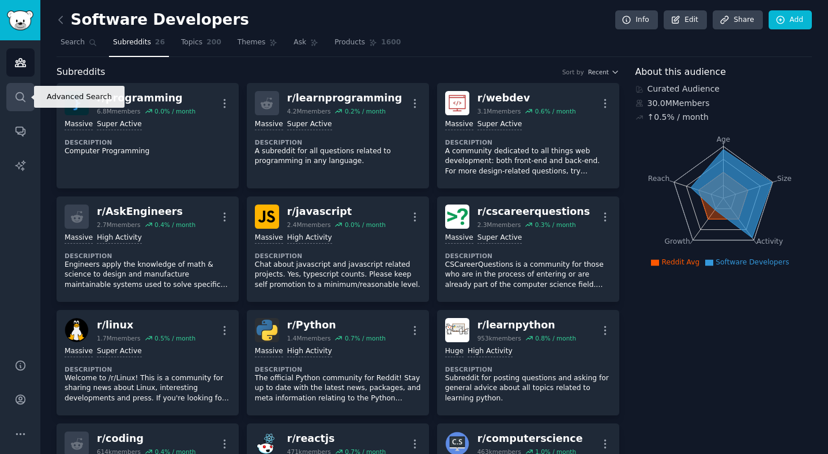
click at [23, 97] on icon "Sidebar" at bounding box center [20, 97] width 12 height 12
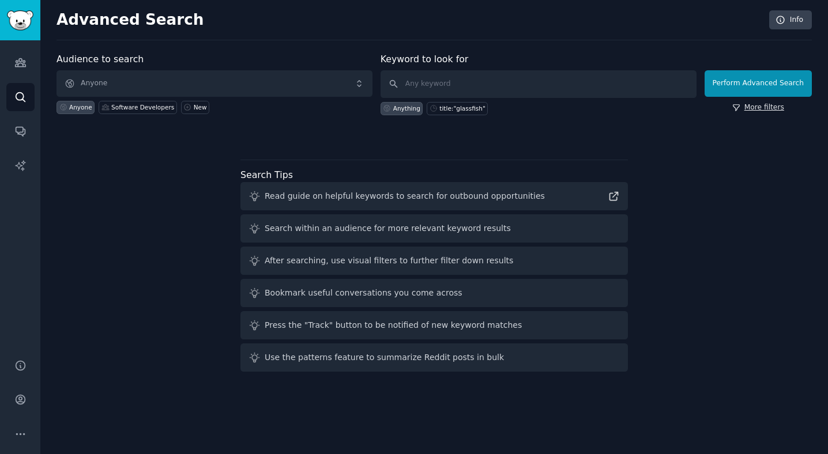
click at [760, 106] on link "More filters" at bounding box center [758, 108] width 52 height 10
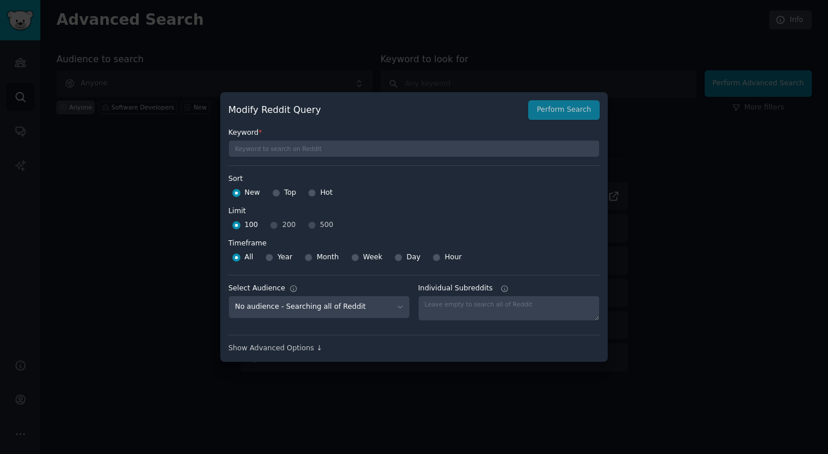
drag, startPoint x: 222, startPoint y: 248, endPoint x: 316, endPoint y: 244, distance: 94.0
click at [316, 244] on div "Modify Reddit Query Perform Search Keyword * Sort Sort New Top Hot Limit Limit …" at bounding box center [413, 227] width 387 height 270
click at [689, 191] on div at bounding box center [414, 227] width 828 height 454
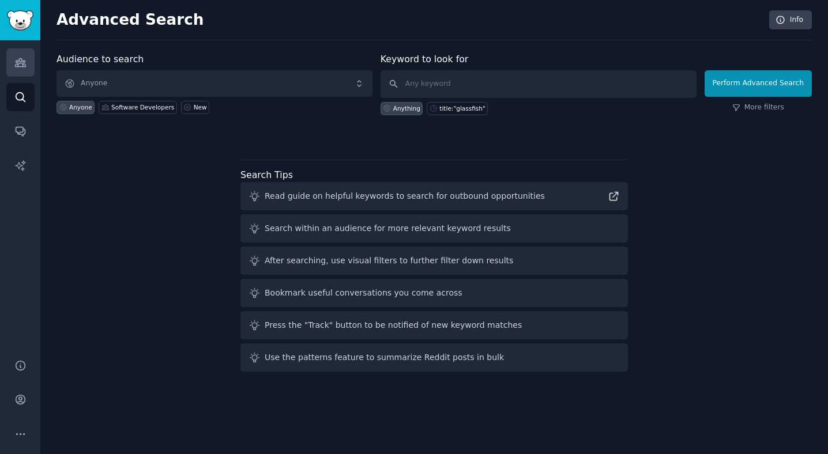
click at [9, 61] on link "Audiences" at bounding box center [20, 62] width 28 height 28
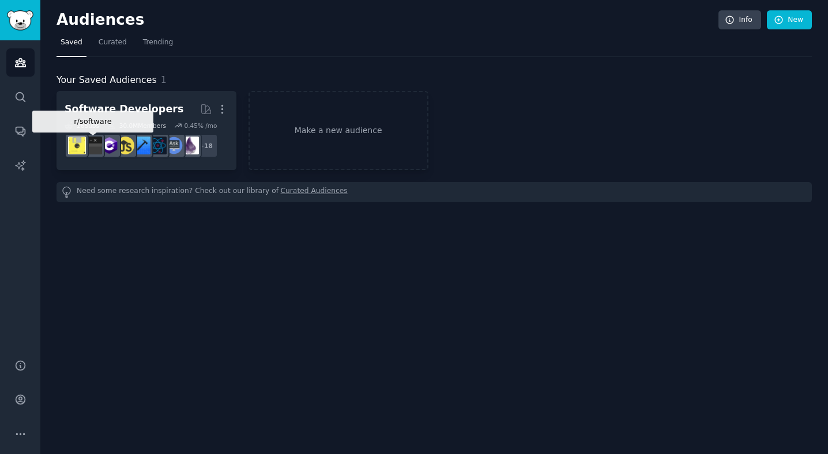
click at [91, 142] on img at bounding box center [93, 146] width 18 height 18
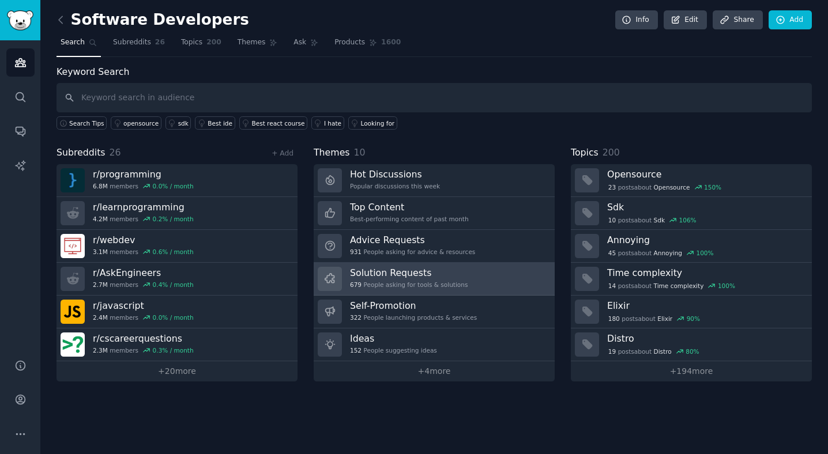
click at [399, 278] on div "Solution Requests 679 People asking for tools & solutions" at bounding box center [409, 279] width 118 height 24
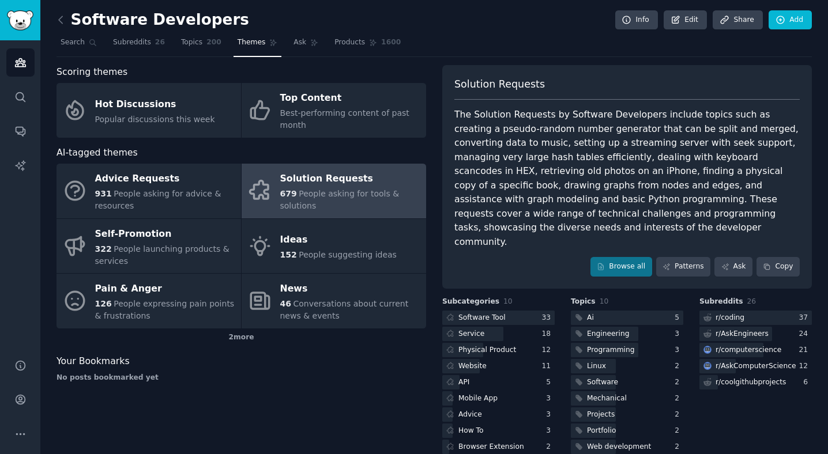
scroll to position [6, 0]
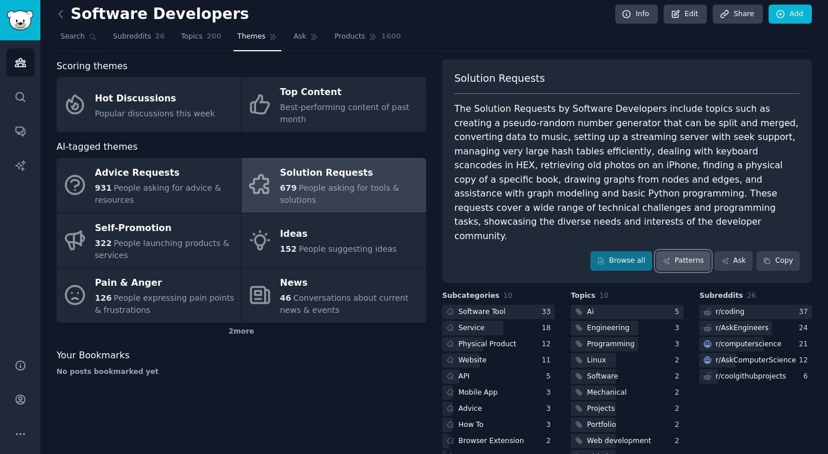
click at [696, 251] on link "Patterns" at bounding box center [683, 261] width 54 height 20
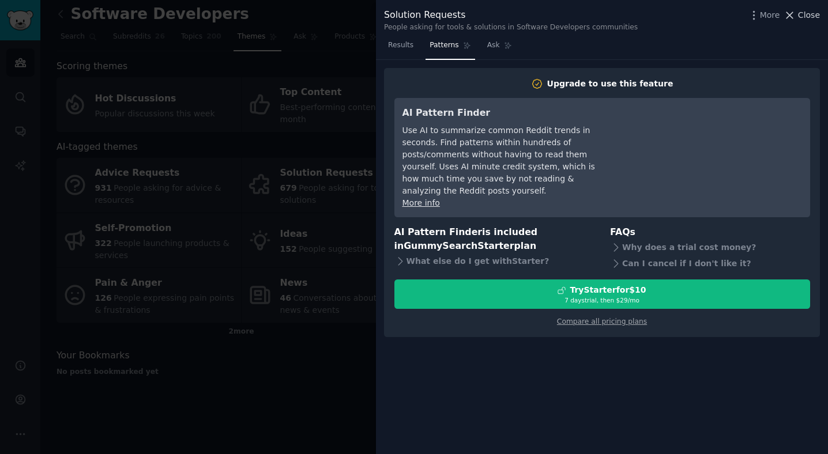
click at [760, 12] on span "Close" at bounding box center [809, 15] width 22 height 12
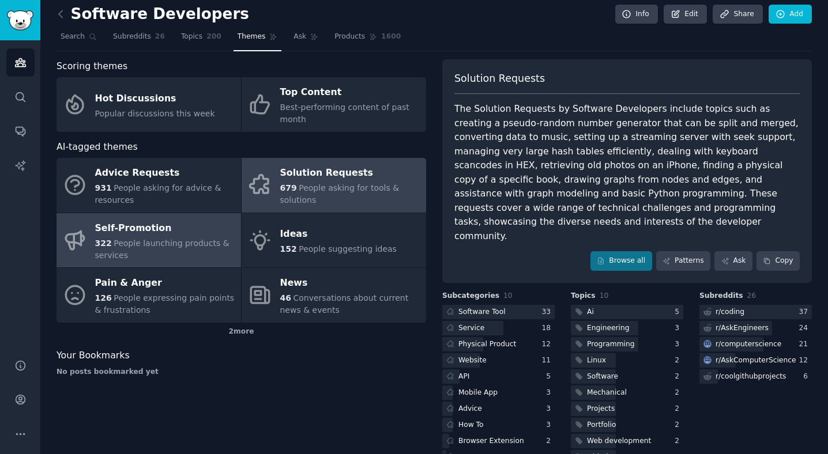
click at [190, 218] on link "Self-Promotion 322 People launching products & services" at bounding box center [148, 240] width 184 height 55
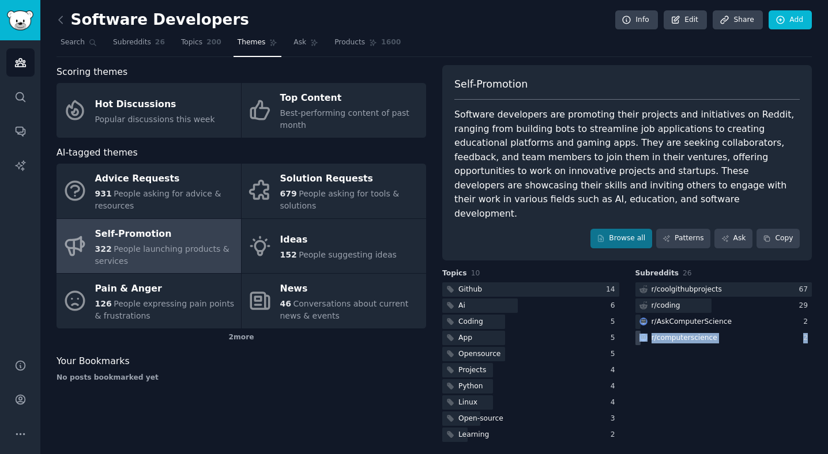
click at [736, 349] on div "Subreddits 26 r/ coolgithubprojects 67 r/ coding 29 r/ AskComputerScience 2 r/ …" at bounding box center [723, 357] width 177 height 176
click at [671, 337] on div "Subreddits 26 r/ coolgithubprojects 67 r/ coding 29 r/ AskComputerScience 2 r/ …" at bounding box center [723, 357] width 177 height 176
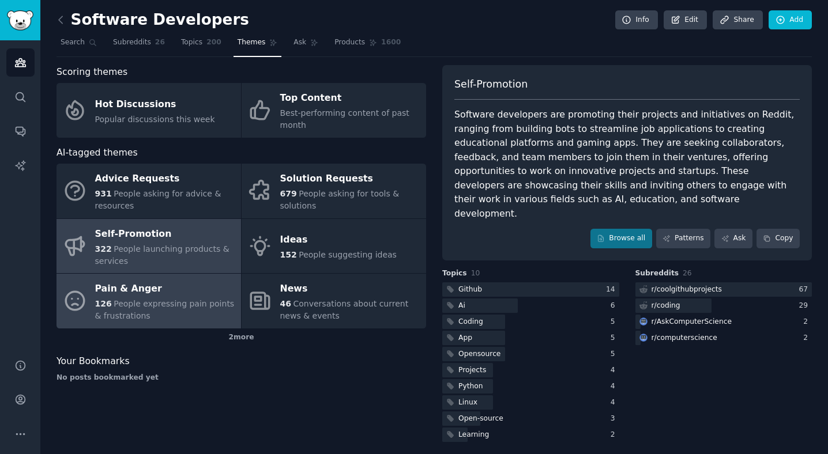
click at [183, 288] on div "Pain & Anger" at bounding box center [165, 289] width 140 height 18
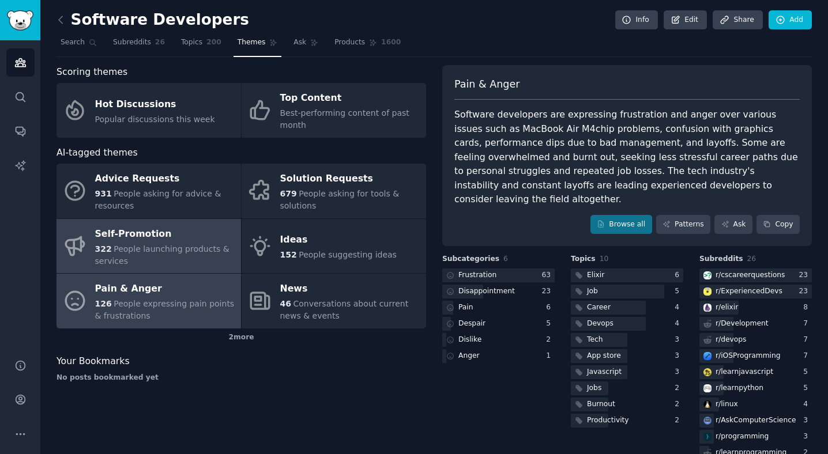
click at [195, 254] on div "322 People launching products & services" at bounding box center [165, 255] width 140 height 24
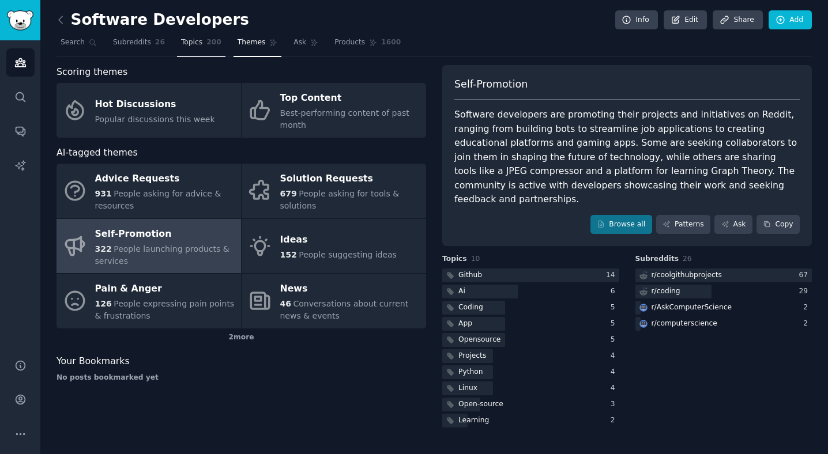
click at [194, 46] on span "Topics" at bounding box center [191, 42] width 21 height 10
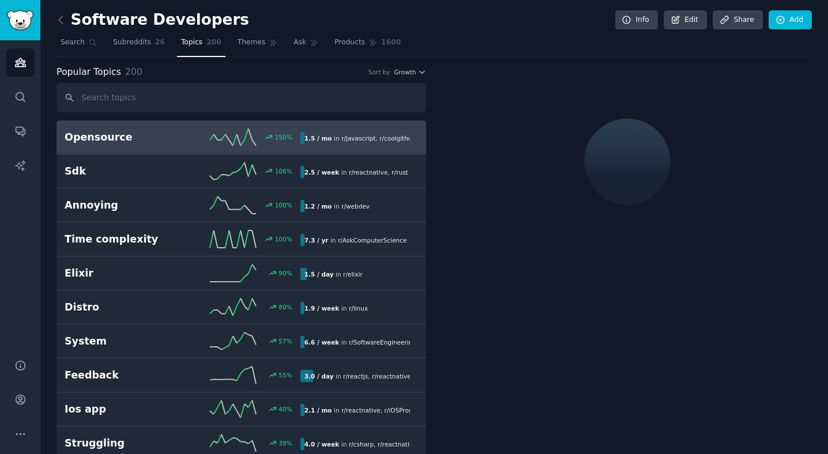
click at [230, 92] on input "text" at bounding box center [240, 97] width 369 height 29
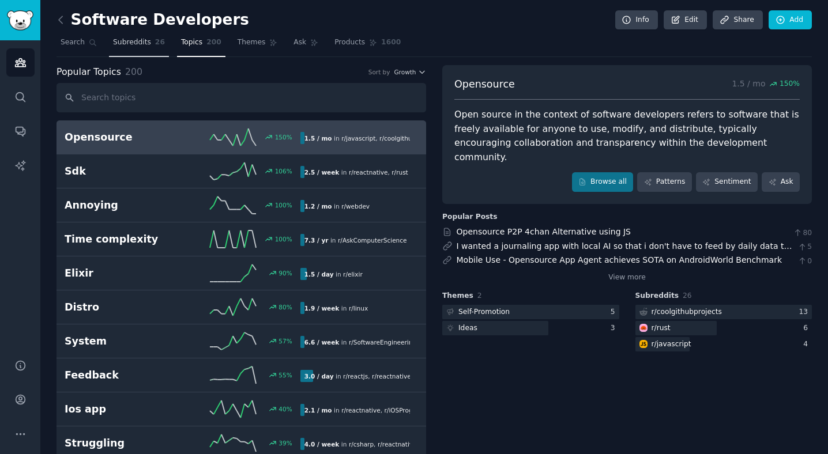
click at [131, 49] on link "Subreddits 26" at bounding box center [139, 45] width 60 height 24
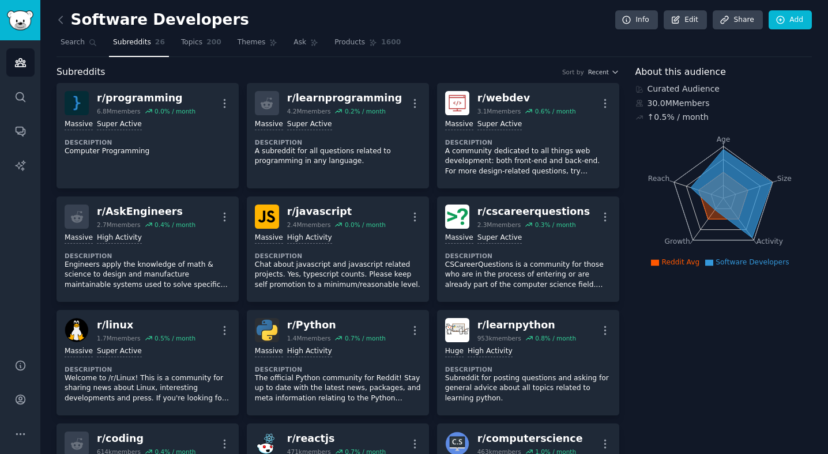
click at [716, 156] on icon at bounding box center [730, 193] width 81 height 88
click at [63, 19] on icon at bounding box center [61, 20] width 12 height 12
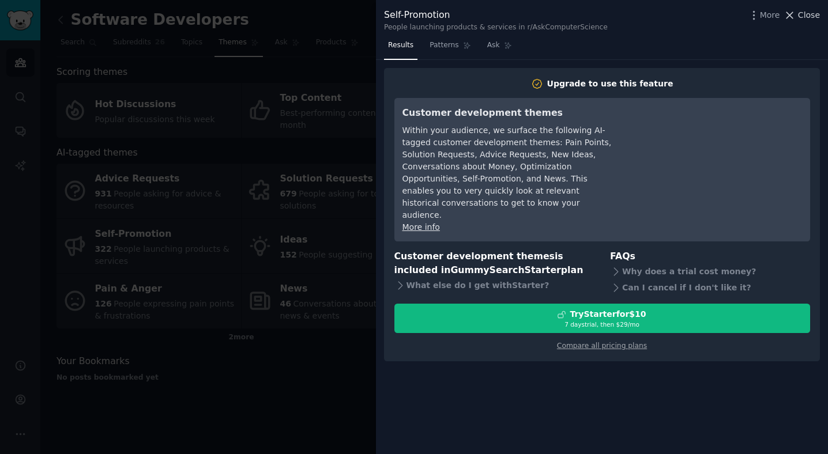
click at [799, 14] on span "Close" at bounding box center [809, 15] width 22 height 12
